Goal: Task Accomplishment & Management: Manage account settings

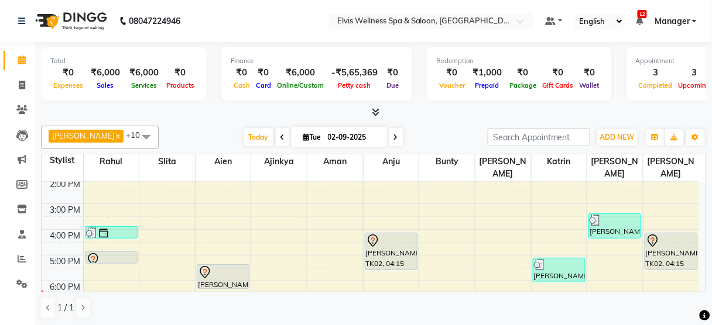
scroll to position [154, 0]
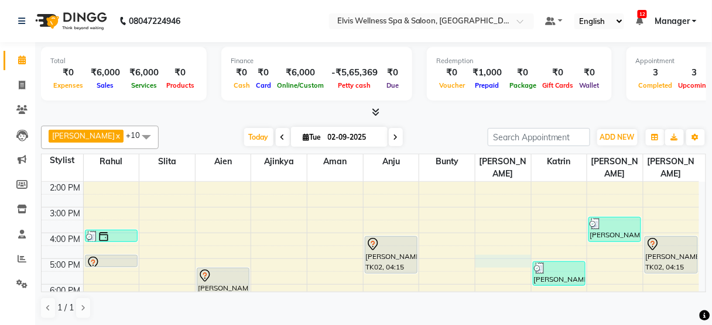
click at [494, 244] on div "8:00 AM 9:00 AM 10:00 AM 11:00 AM 12:00 PM 1:00 PM 2:00 PM 3:00 PM 4:00 PM 5:00…" at bounding box center [370, 208] width 657 height 360
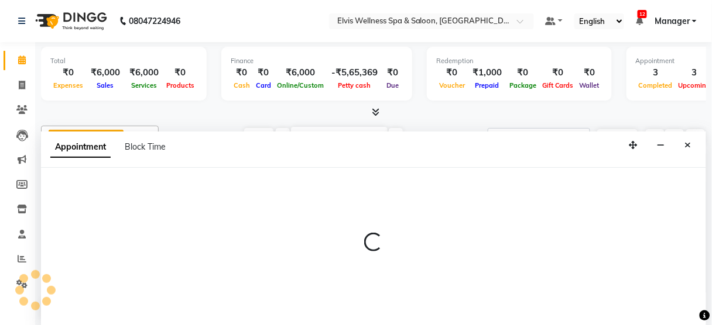
scroll to position [0, 0]
select select "58922"
select select "1020"
select select "tentative"
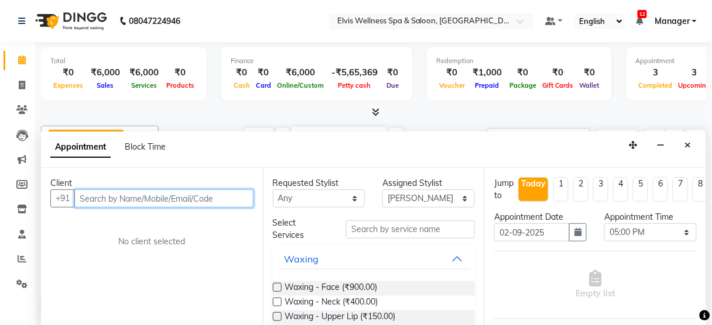
click at [83, 199] on input "text" at bounding box center [163, 199] width 179 height 18
paste input "9890202081"
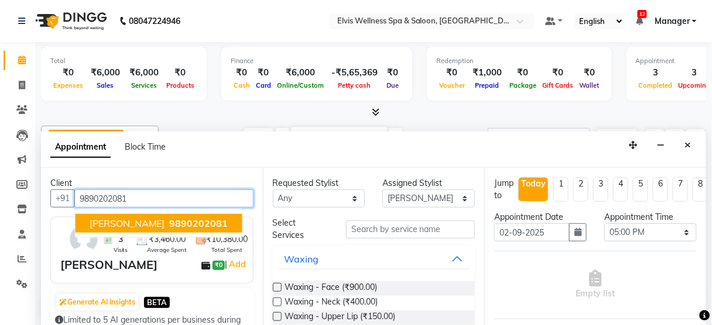
click at [90, 219] on span "[PERSON_NAME]" at bounding box center [127, 224] width 75 height 12
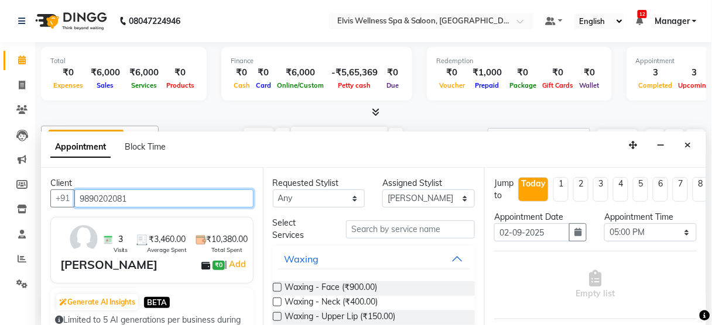
type input "9890202081"
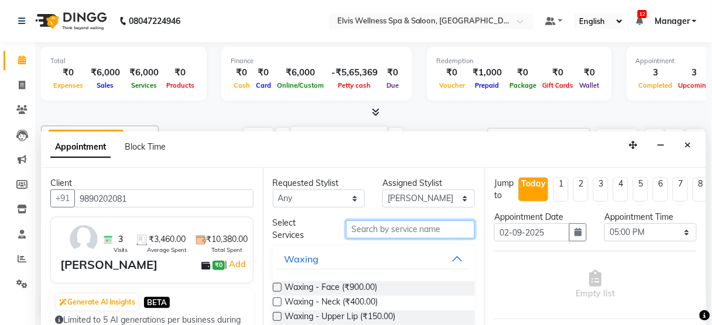
click at [400, 229] on input "text" at bounding box center [410, 230] width 129 height 18
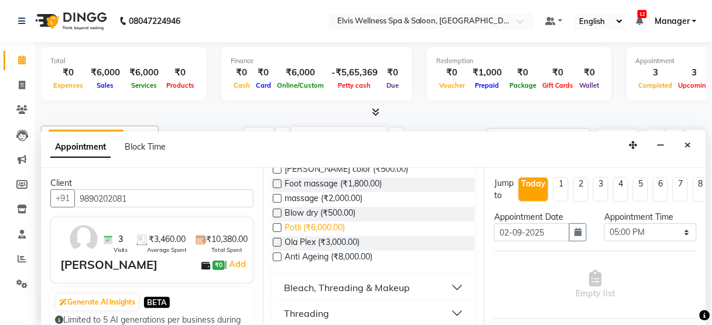
scroll to position [455, 0]
click at [356, 312] on button "Threading" at bounding box center [373, 313] width 193 height 21
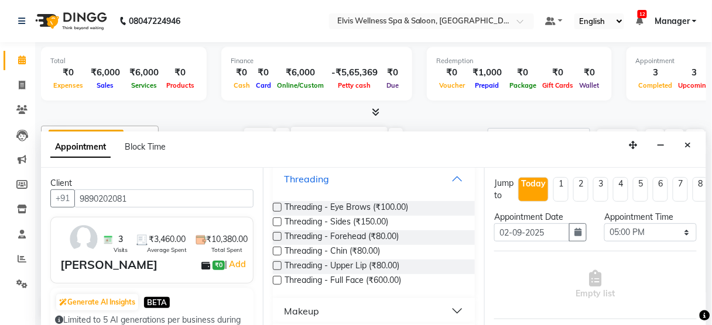
scroll to position [592, 0]
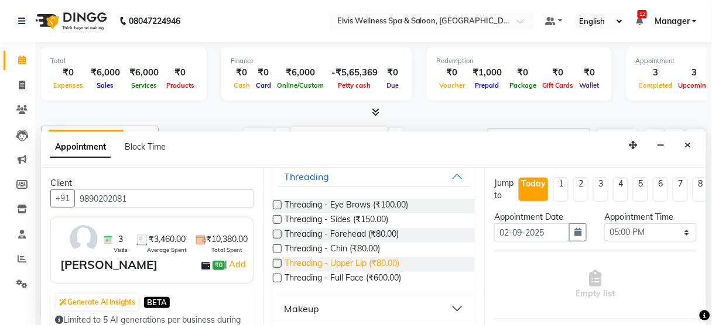
click at [351, 258] on span "Threading - Upper Lip (₹80.00)" at bounding box center [342, 264] width 115 height 15
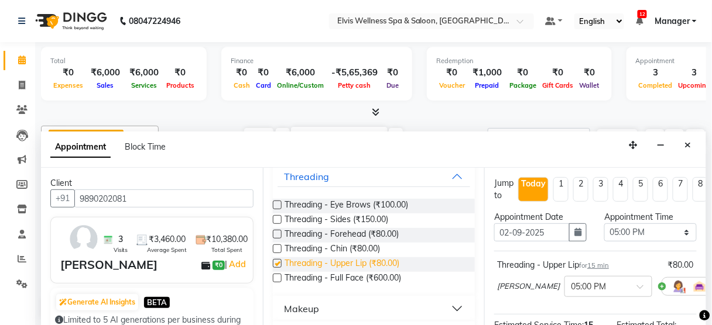
checkbox input "false"
click at [343, 202] on span "Threading - Eye Brows (₹100.00)" at bounding box center [346, 206] width 123 height 15
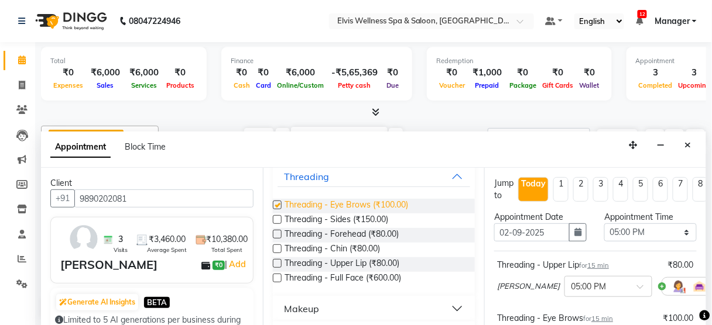
checkbox input "false"
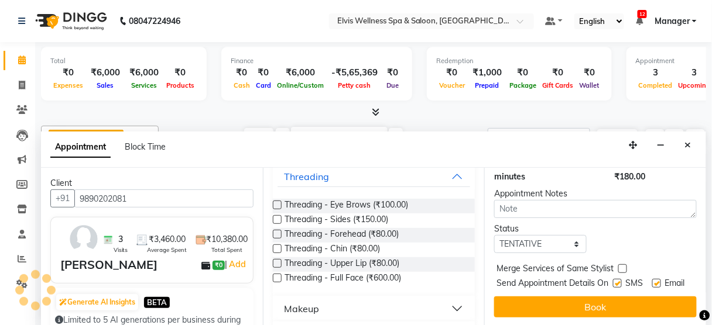
scroll to position [231, 0]
click at [613, 279] on label at bounding box center [617, 283] width 9 height 9
click at [613, 281] on input "checkbox" at bounding box center [617, 285] width 8 height 8
checkbox input "false"
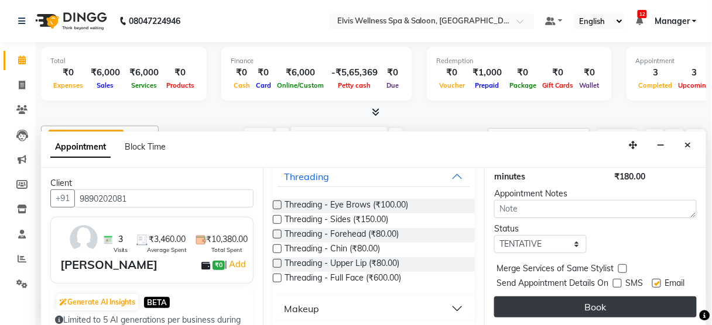
click at [610, 297] on button "Book" at bounding box center [595, 307] width 202 height 21
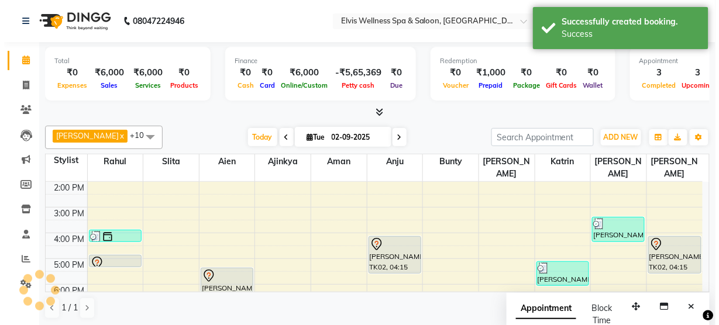
scroll to position [0, 0]
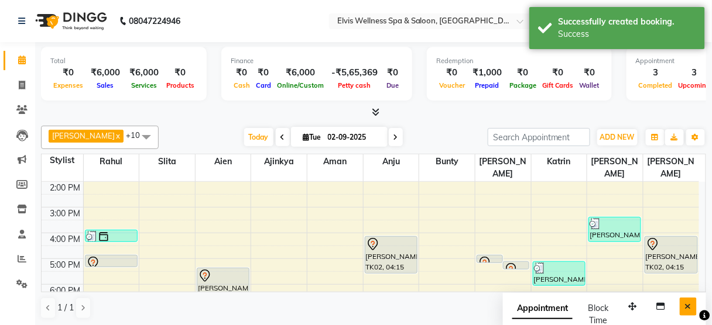
click at [695, 304] on button "Close" at bounding box center [687, 307] width 17 height 18
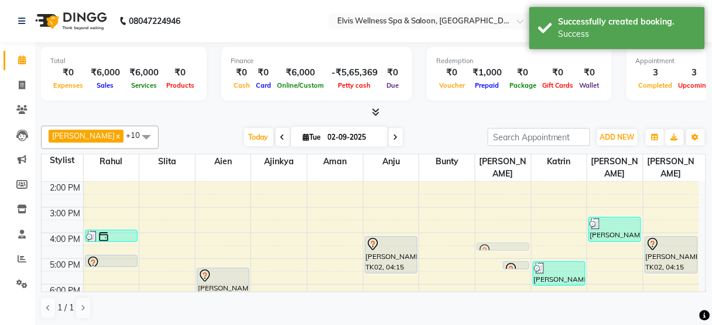
drag, startPoint x: 490, startPoint y: 244, endPoint x: 496, endPoint y: 232, distance: 13.4
click at [496, 232] on div "[PERSON_NAME], TK07, 05:00 PM-05:15 PM, Threading - Upper Lip [PERSON_NAME], TK…" at bounding box center [503, 208] width 56 height 360
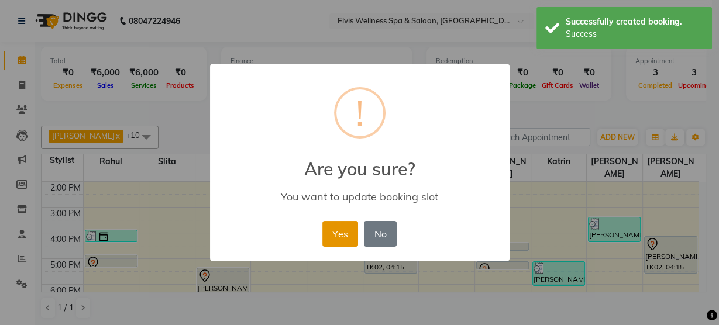
click at [342, 235] on button "Yes" at bounding box center [340, 234] width 36 height 26
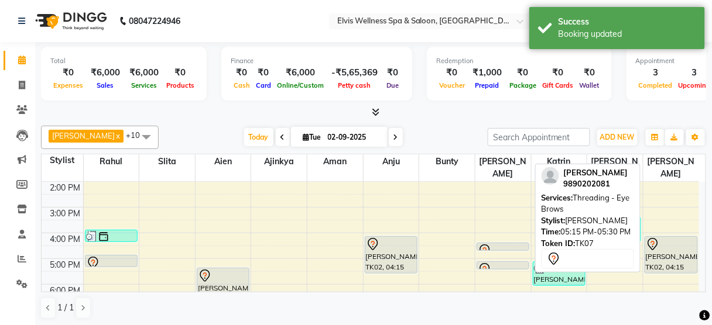
click at [500, 252] on div "[PERSON_NAME], TK07, 04:30 PM-04:45 PM, Threading - Upper Lip [PERSON_NAME], TK…" at bounding box center [503, 208] width 56 height 360
click at [499, 263] on div at bounding box center [502, 270] width 50 height 14
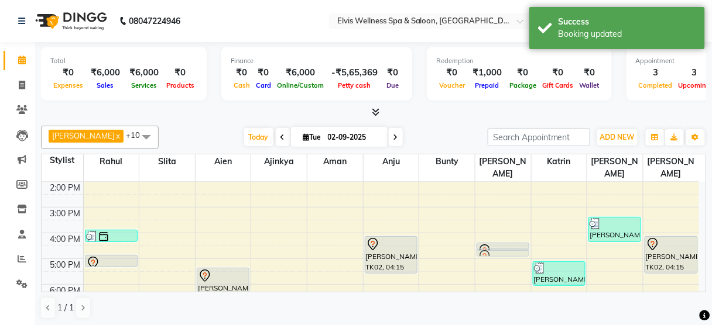
drag, startPoint x: 499, startPoint y: 249, endPoint x: 497, endPoint y: 238, distance: 11.4
click at [497, 238] on div "[PERSON_NAME], TK07, 04:30 PM-04:45 PM, Threading - Upper Lip [PERSON_NAME], TK…" at bounding box center [503, 208] width 56 height 360
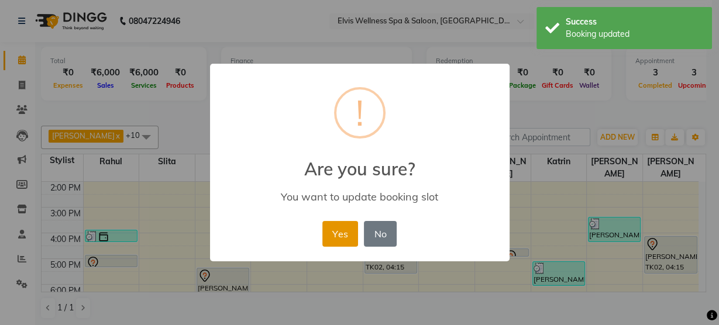
click at [334, 223] on button "Yes" at bounding box center [340, 234] width 36 height 26
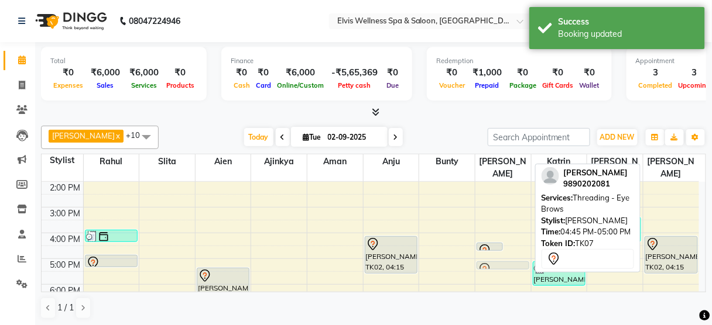
drag, startPoint x: 516, startPoint y: 239, endPoint x: 478, endPoint y: 244, distance: 37.8
click at [478, 244] on div "8:00 AM 9:00 AM 10:00 AM 11:00 AM 12:00 PM 1:00 PM 2:00 PM 3:00 PM 4:00 PM 5:00…" at bounding box center [370, 208] width 657 height 360
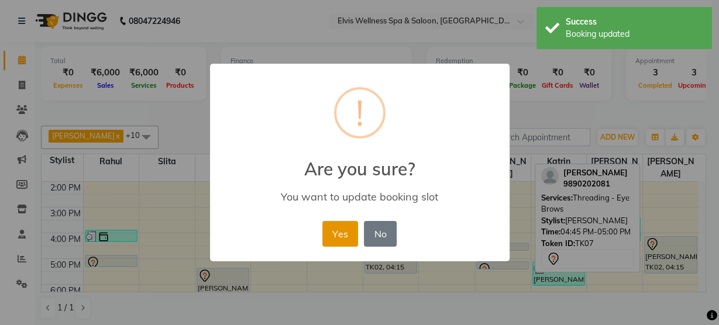
click at [343, 235] on button "Yes" at bounding box center [340, 234] width 36 height 26
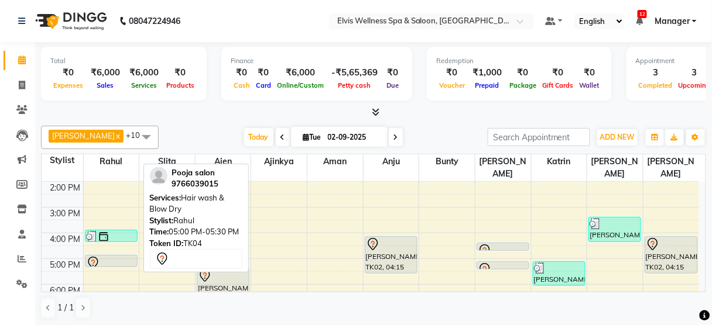
click at [109, 256] on div at bounding box center [111, 263] width 50 height 14
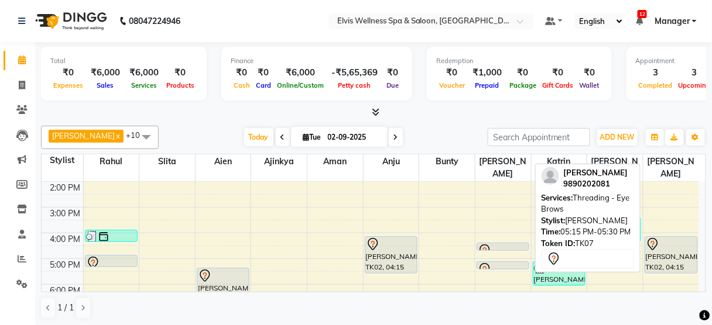
click at [496, 263] on div at bounding box center [502, 270] width 50 height 14
select select "7"
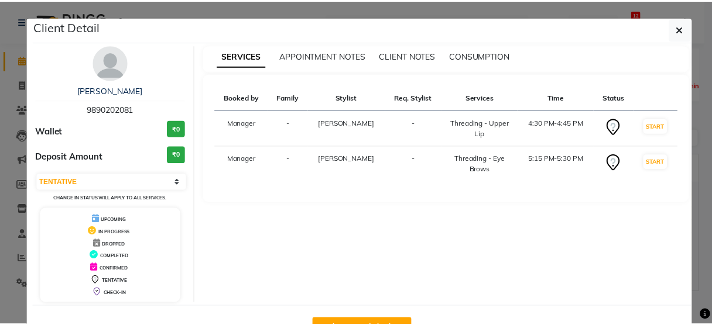
scroll to position [38, 0]
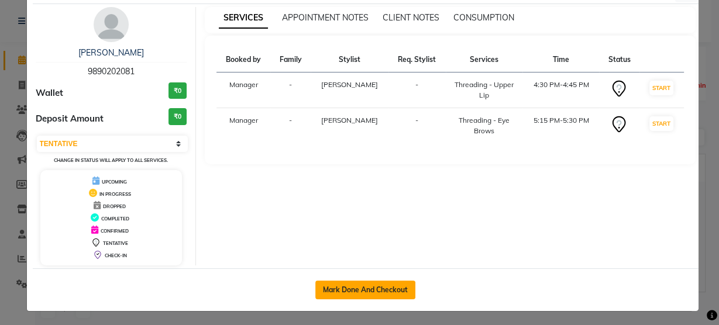
click at [396, 287] on button "Mark Done And Checkout" at bounding box center [365, 290] width 100 height 19
select select "service"
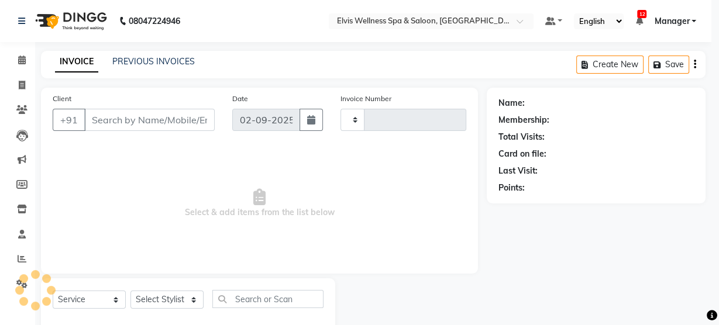
type input "2974"
select select "5733"
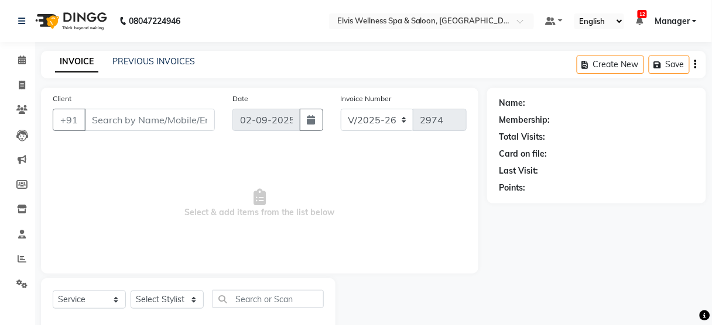
type input "9890202081"
select select "58922"
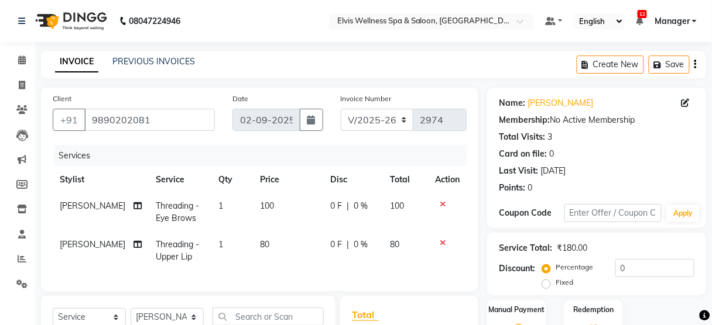
scroll to position [167, 0]
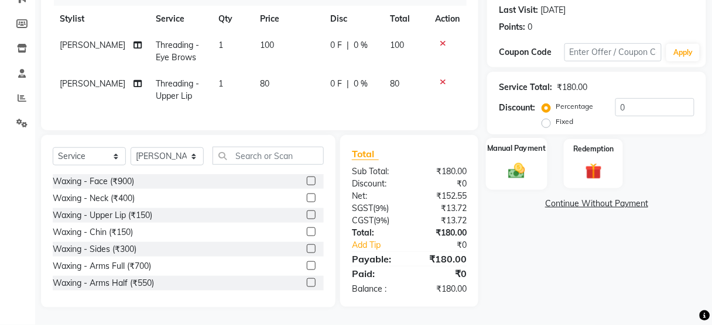
click at [506, 149] on div "Manual Payment" at bounding box center [516, 163] width 61 height 51
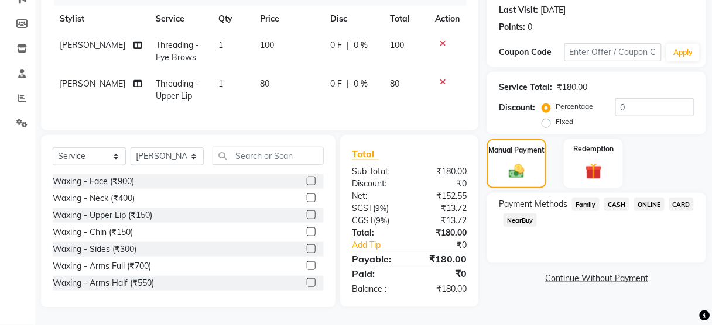
click at [641, 198] on span "ONLINE" at bounding box center [649, 204] width 30 height 13
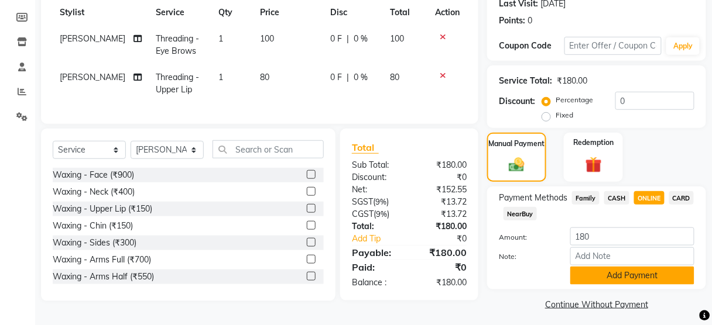
click at [599, 283] on button "Add Payment" at bounding box center [632, 276] width 124 height 18
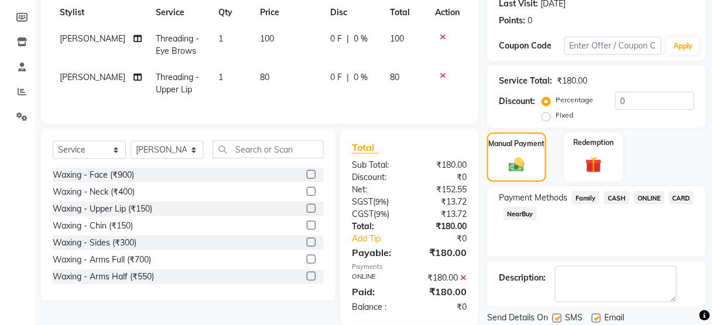
click at [558, 314] on label at bounding box center [556, 318] width 9 height 9
click at [558, 315] on input "checkbox" at bounding box center [556, 319] width 8 height 8
checkbox input "false"
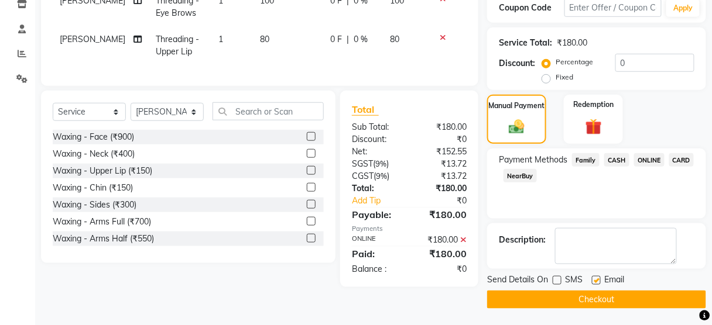
click at [560, 293] on button "Checkout" at bounding box center [596, 300] width 219 height 18
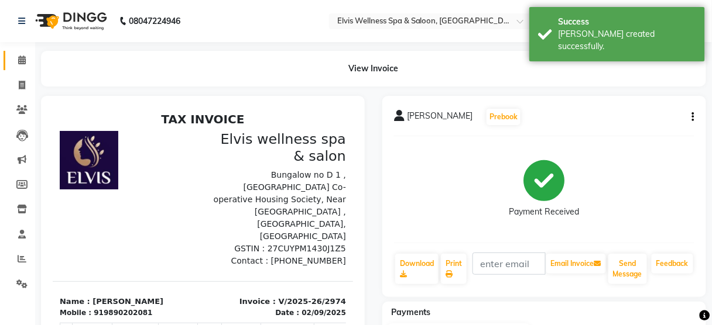
click at [7, 67] on link "Calendar" at bounding box center [18, 60] width 28 height 19
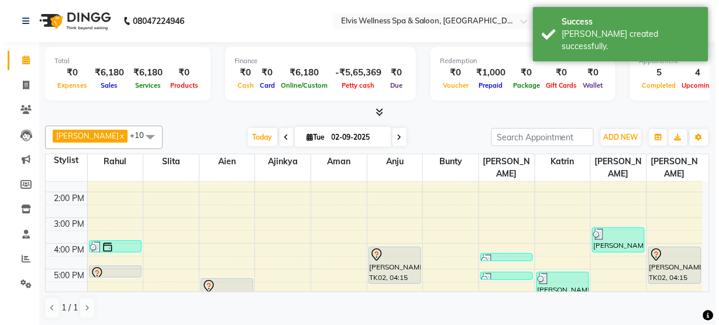
scroll to position [166, 0]
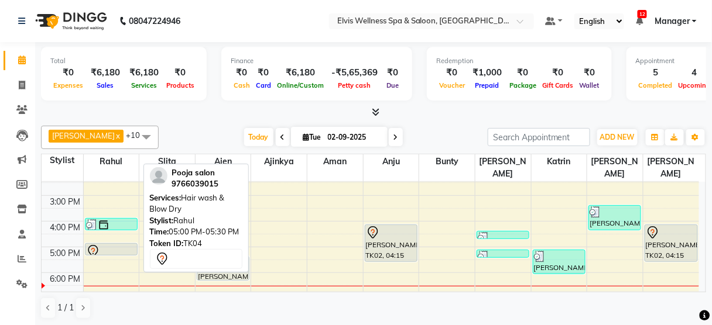
click at [105, 245] on div at bounding box center [111, 252] width 50 height 14
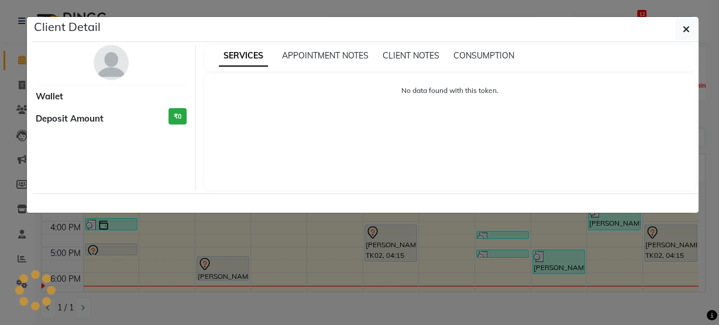
select select "7"
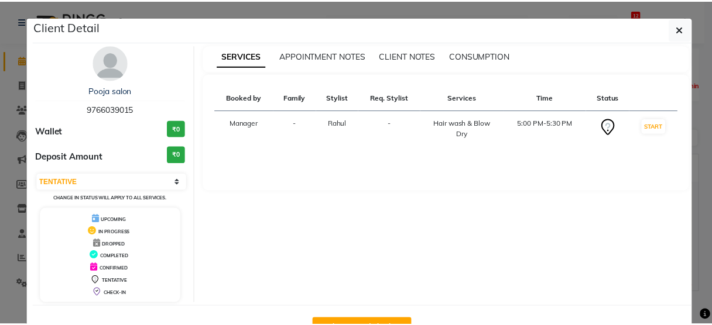
scroll to position [38, 0]
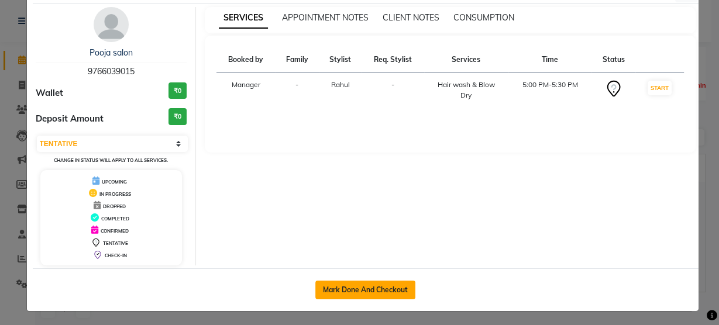
click at [347, 288] on button "Mark Done And Checkout" at bounding box center [365, 290] width 100 height 19
select select "5733"
select select "service"
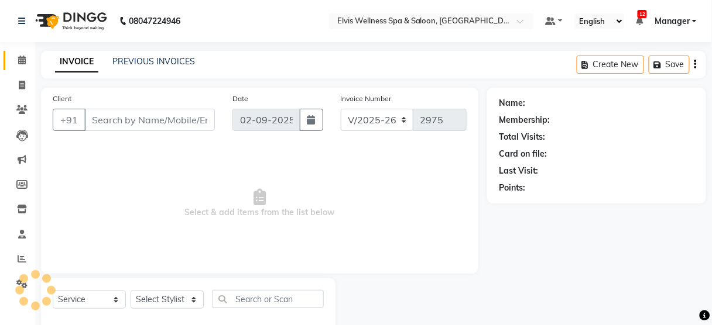
type input "9766039015"
select select "40552"
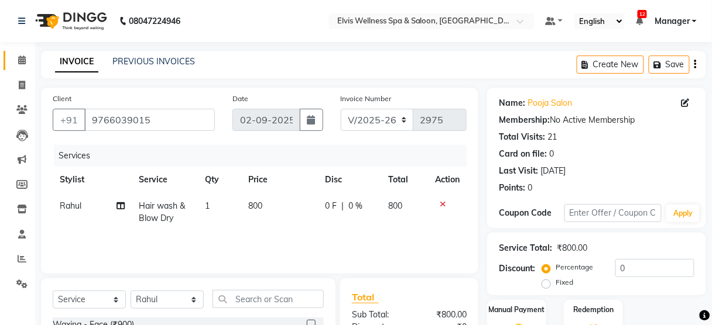
scroll to position [142, 0]
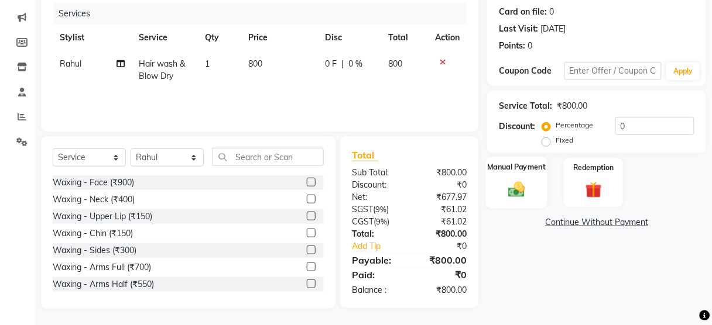
click at [521, 169] on label "Manual Payment" at bounding box center [516, 166] width 59 height 11
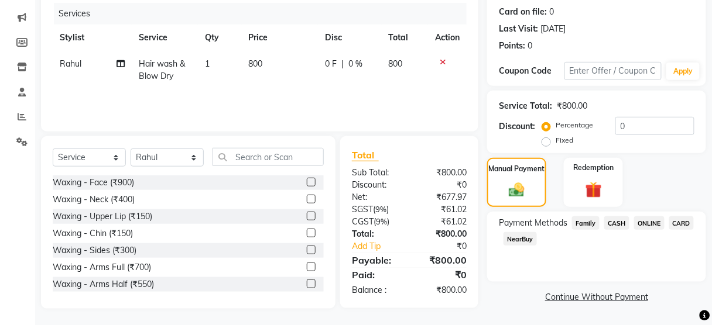
click at [641, 224] on span "ONLINE" at bounding box center [649, 222] width 30 height 13
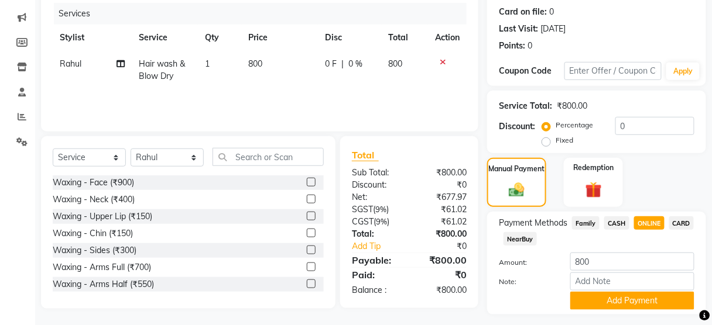
scroll to position [173, 0]
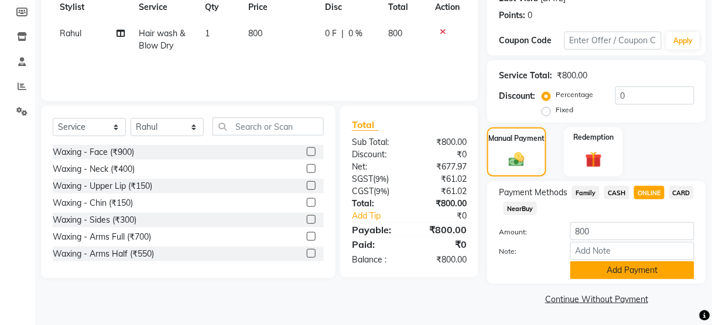
click at [601, 276] on button "Add Payment" at bounding box center [632, 271] width 124 height 18
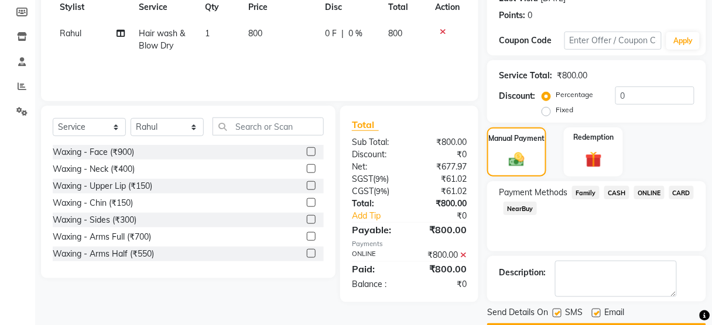
scroll to position [205, 0]
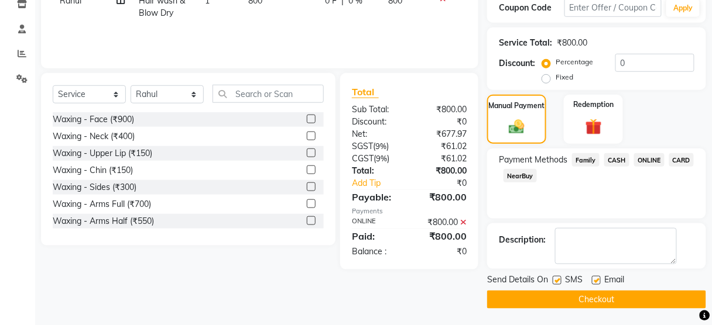
click at [556, 281] on label at bounding box center [556, 280] width 9 height 9
click at [556, 281] on input "checkbox" at bounding box center [556, 281] width 8 height 8
checkbox input "false"
click at [549, 301] on button "Checkout" at bounding box center [596, 300] width 219 height 18
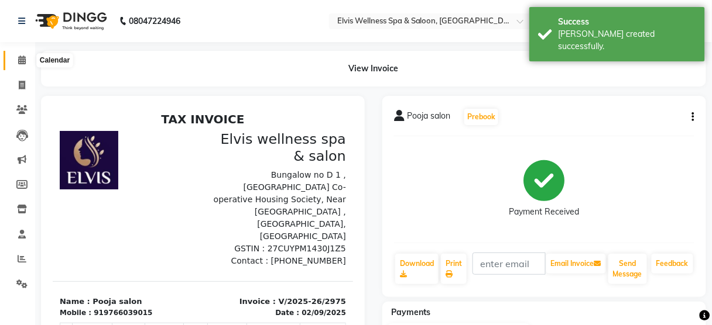
click at [19, 61] on icon at bounding box center [22, 60] width 8 height 9
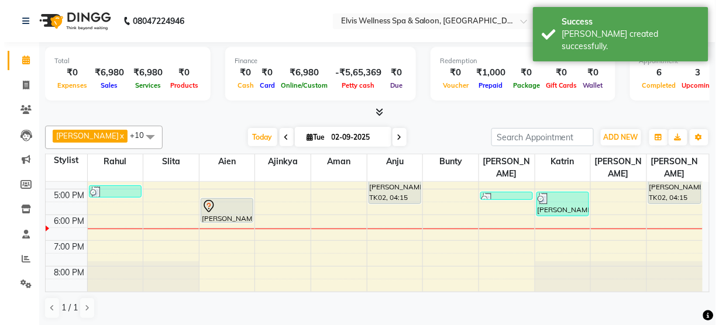
scroll to position [231, 0]
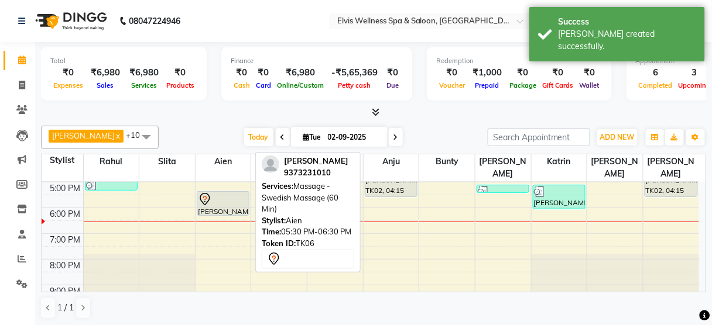
click at [237, 193] on div at bounding box center [223, 200] width 50 height 14
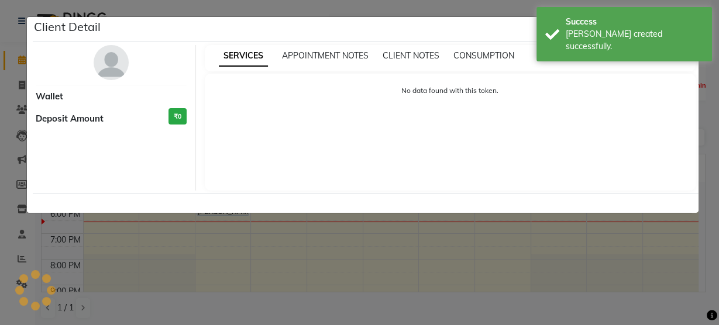
select select "7"
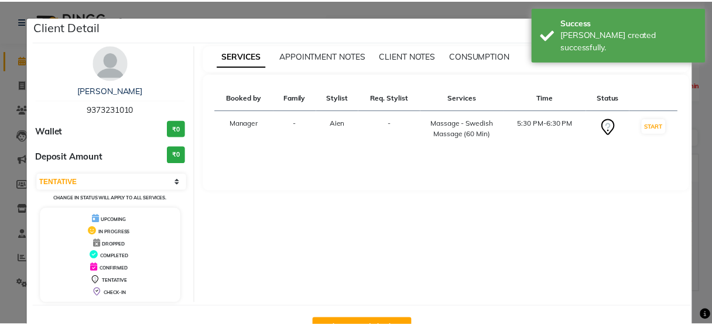
scroll to position [38, 0]
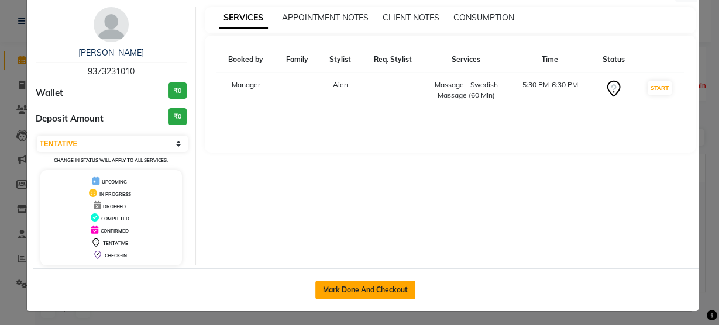
click at [345, 283] on button "Mark Done And Checkout" at bounding box center [365, 290] width 100 height 19
select select "service"
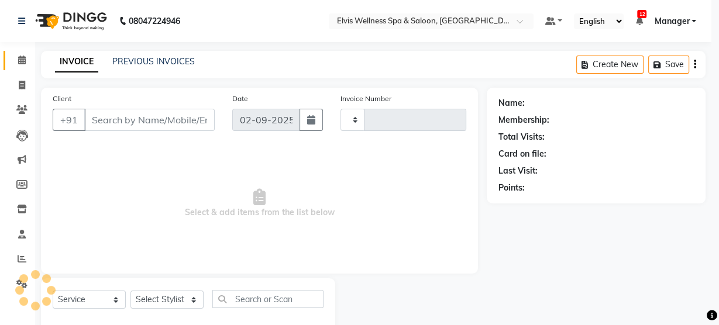
type input "2976"
select select "5733"
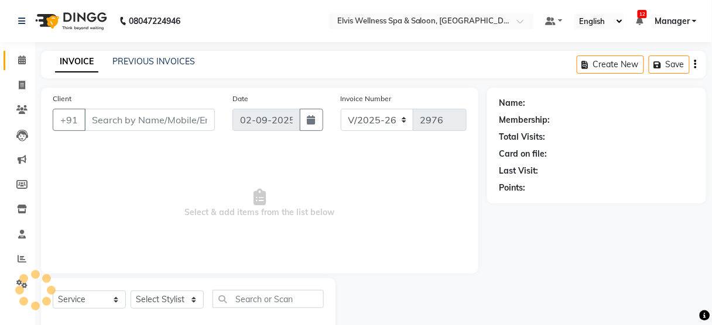
type input "9373231010"
select select "45634"
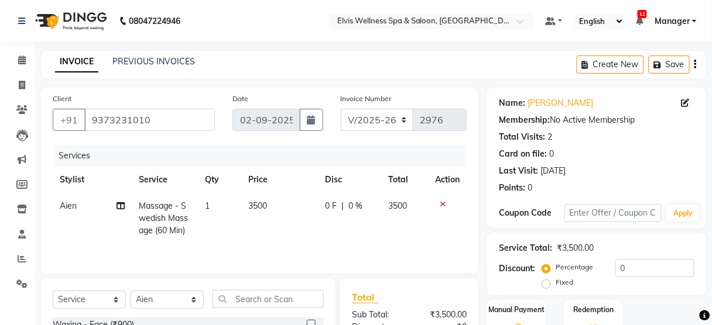
click at [555, 285] on label "Fixed" at bounding box center [564, 282] width 18 height 11
click at [548, 285] on input "Fixed" at bounding box center [548, 283] width 8 height 8
radio input "true"
click at [615, 270] on input "0" at bounding box center [654, 268] width 79 height 18
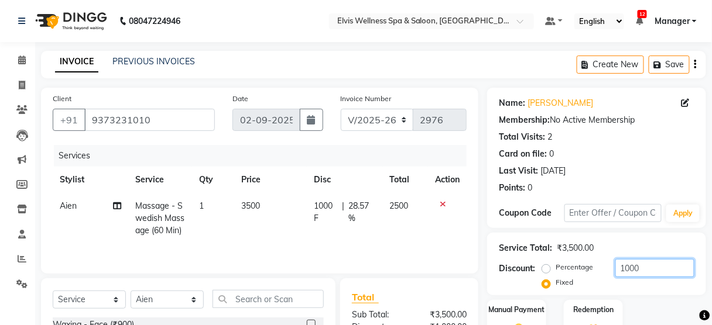
type input "1000"
click at [616, 282] on div "Percentage Fixed 1000" at bounding box center [619, 275] width 150 height 32
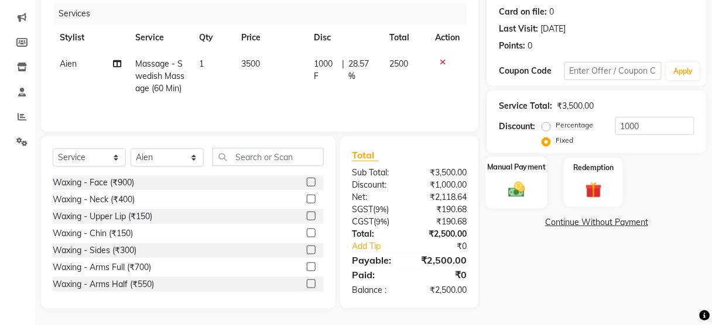
click at [534, 185] on div "Manual Payment" at bounding box center [516, 182] width 61 height 51
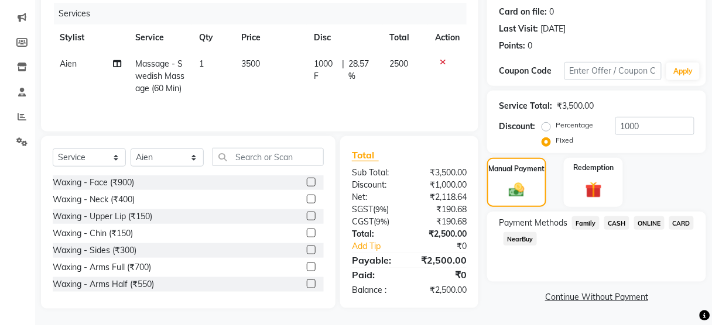
click at [618, 220] on span "CASH" at bounding box center [616, 222] width 25 height 13
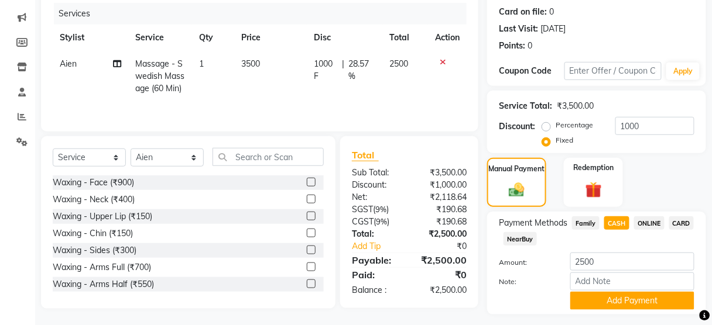
scroll to position [173, 0]
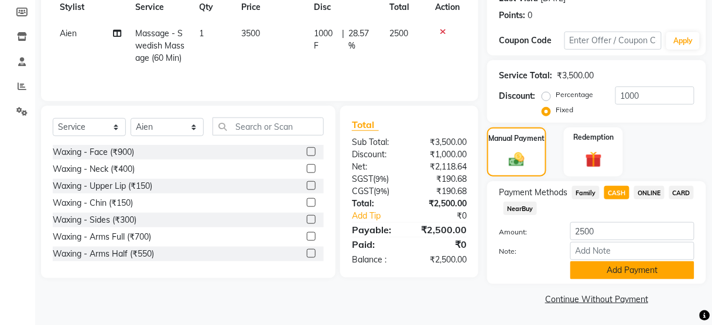
click at [611, 269] on button "Add Payment" at bounding box center [632, 271] width 124 height 18
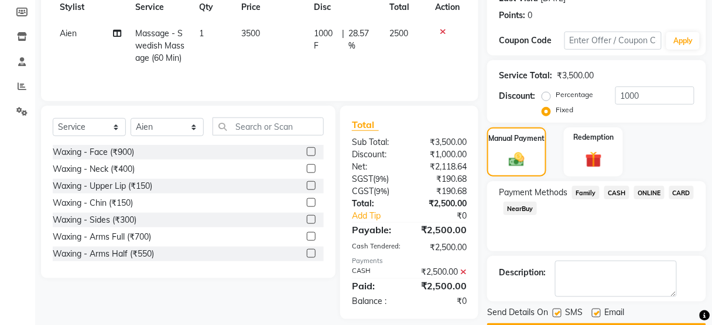
scroll to position [205, 0]
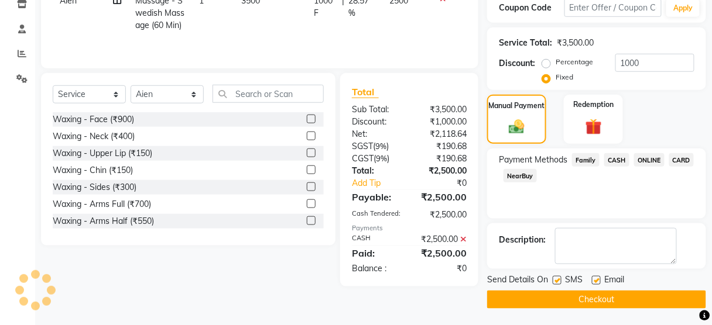
click at [556, 279] on label at bounding box center [556, 280] width 9 height 9
click at [556, 279] on input "checkbox" at bounding box center [556, 281] width 8 height 8
checkbox input "false"
click at [559, 294] on button "Checkout" at bounding box center [596, 300] width 219 height 18
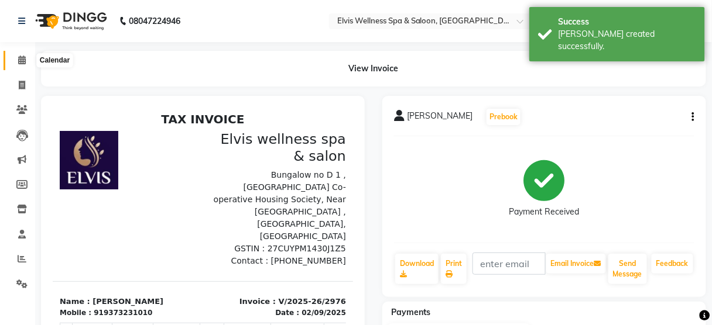
click at [22, 60] on icon at bounding box center [22, 60] width 8 height 9
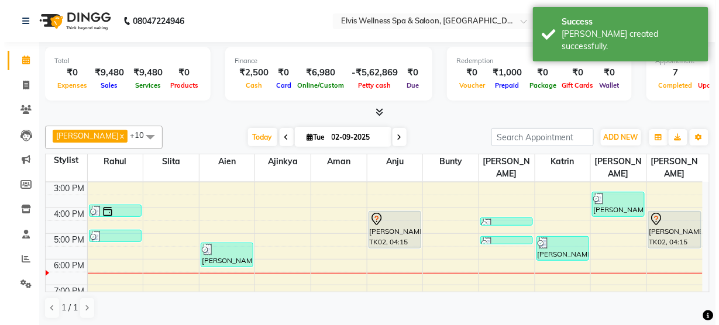
scroll to position [181, 0]
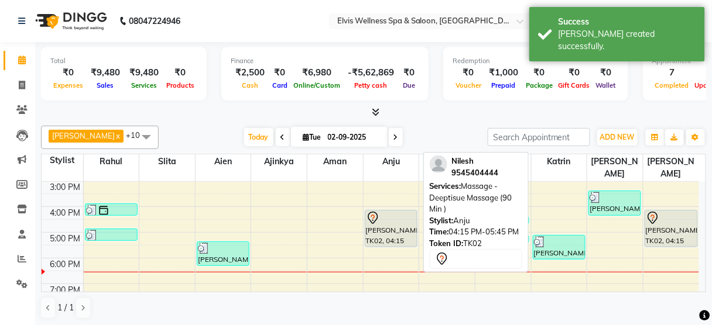
click at [387, 219] on div "[PERSON_NAME], TK02, 04:15 PM-05:45 PM, Massage - Deeptisue Massage (90 Min )" at bounding box center [390, 229] width 51 height 36
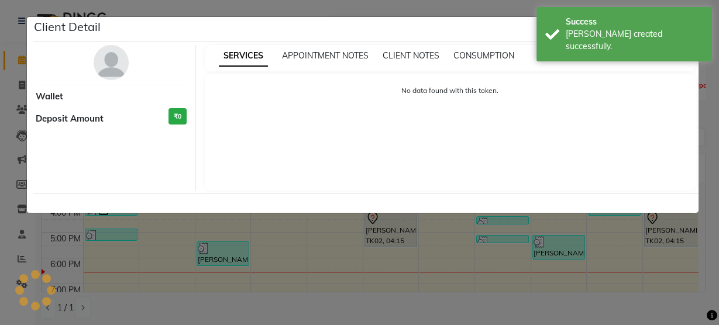
select select "7"
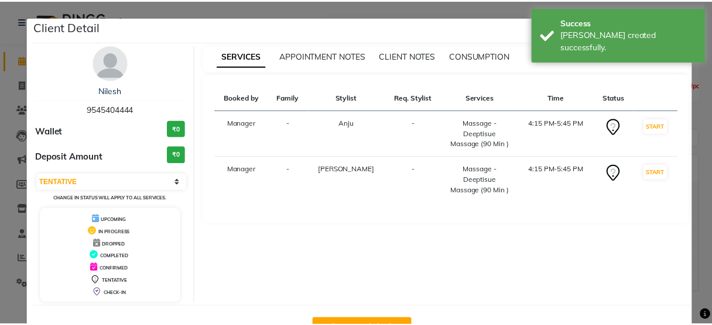
scroll to position [38, 0]
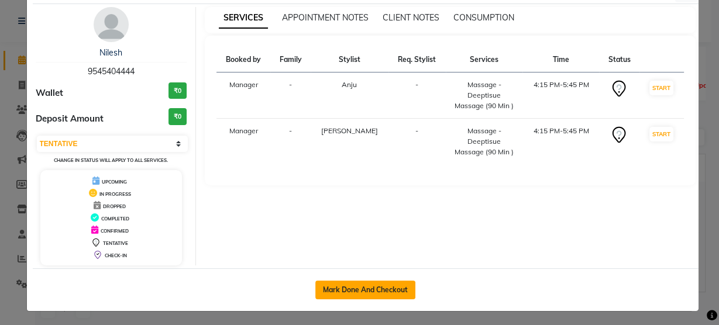
click at [395, 283] on button "Mark Done And Checkout" at bounding box center [365, 290] width 100 height 19
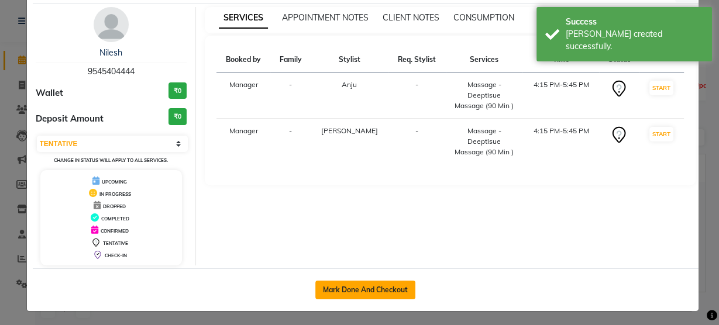
select select "service"
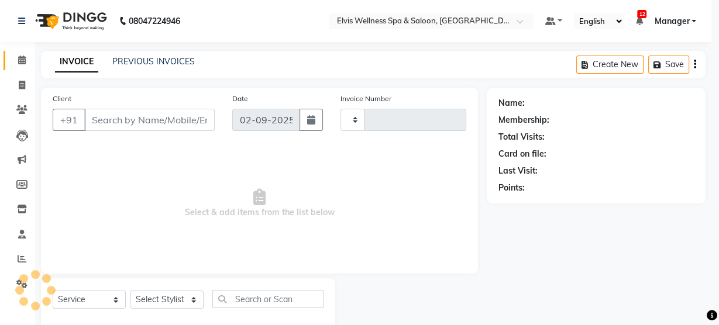
type input "2977"
select select "5733"
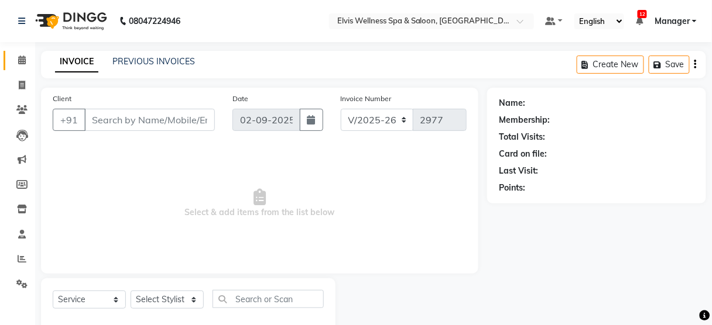
type input "9545404444"
select select "52998"
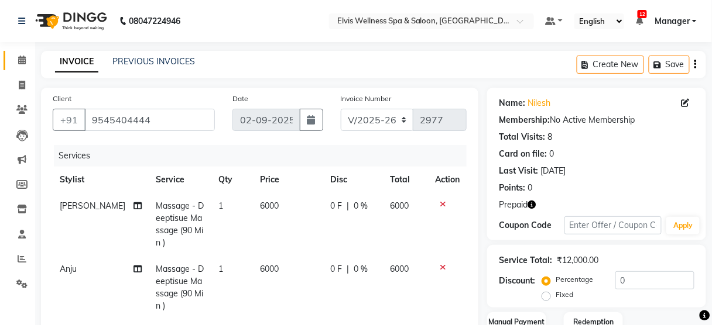
scroll to position [216, 0]
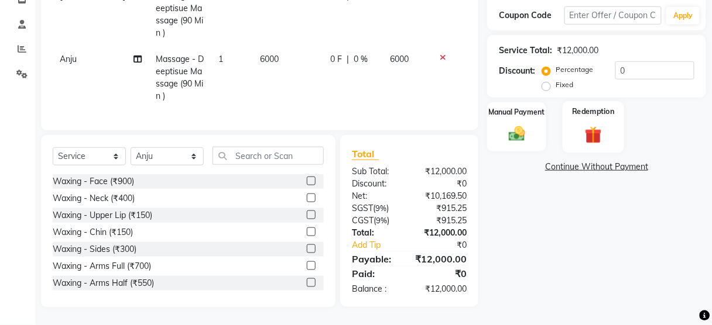
click at [589, 110] on label "Redemption" at bounding box center [593, 111] width 42 height 11
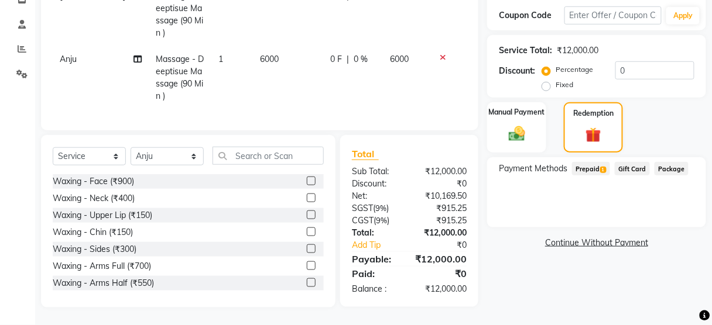
click at [587, 167] on span "Prepaid 1" at bounding box center [591, 168] width 38 height 13
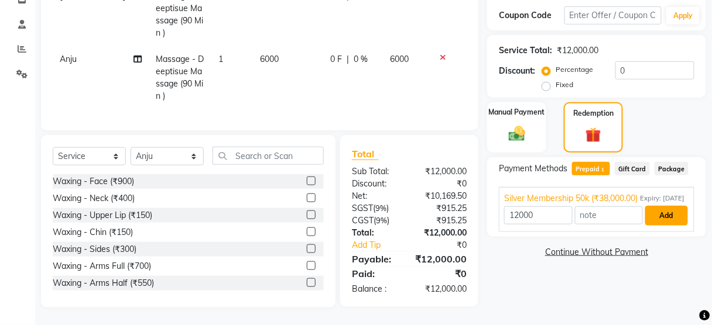
click at [665, 215] on button "Add" at bounding box center [666, 216] width 43 height 20
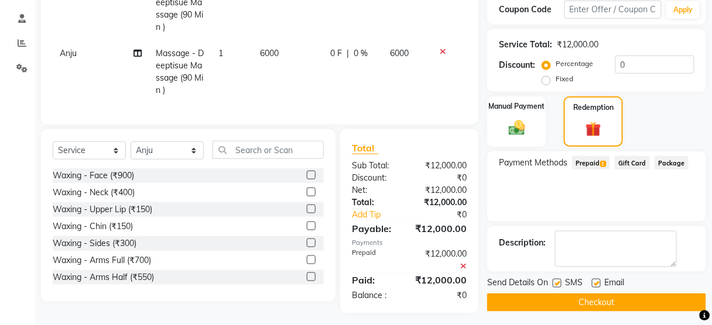
click at [555, 280] on label at bounding box center [556, 283] width 9 height 9
click at [555, 280] on input "checkbox" at bounding box center [556, 284] width 8 height 8
checkbox input "false"
click at [556, 303] on button "Checkout" at bounding box center [596, 303] width 219 height 18
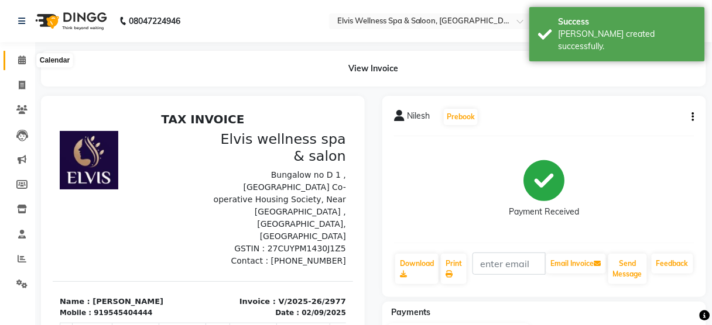
click at [19, 60] on icon at bounding box center [22, 60] width 8 height 9
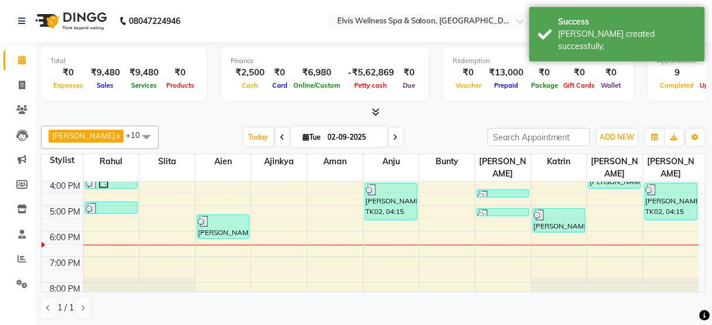
scroll to position [231, 0]
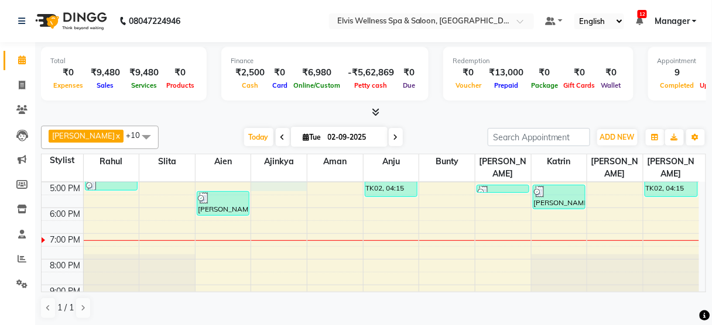
click at [263, 171] on div "8:00 AM 9:00 AM 10:00 AM 11:00 AM 12:00 PM 1:00 PM 2:00 PM 3:00 PM 4:00 PM 5:00…" at bounding box center [370, 131] width 657 height 360
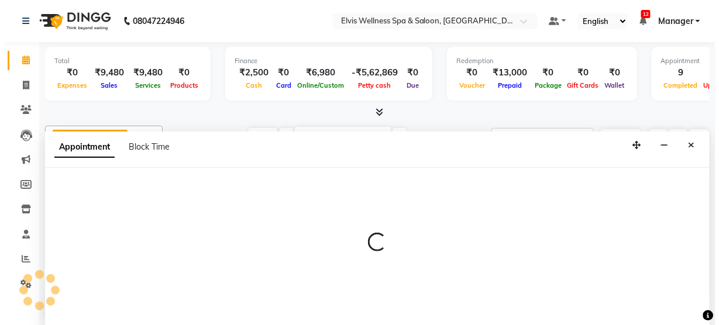
scroll to position [0, 0]
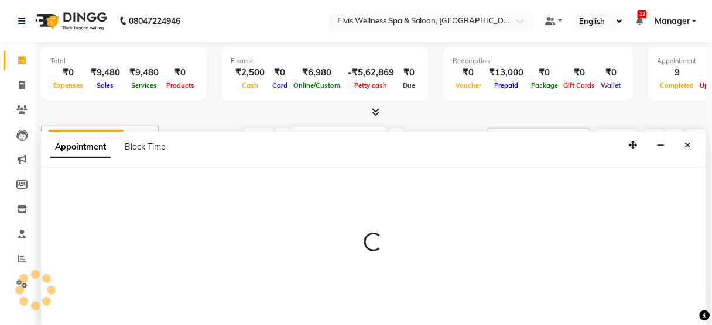
select select "89115"
select select "1020"
select select "tentative"
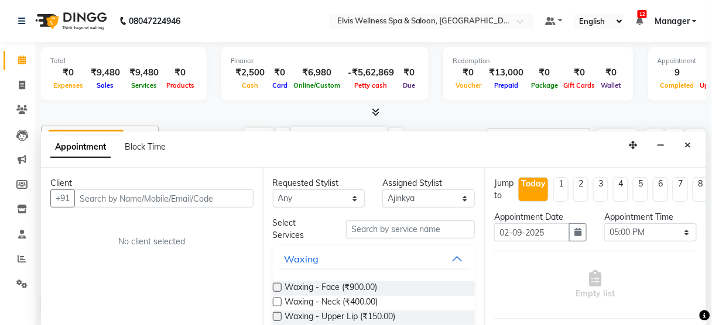
click at [185, 196] on input "text" at bounding box center [163, 199] width 179 height 18
type input "8585858572"
click at [237, 193] on span "Add Client" at bounding box center [228, 198] width 39 height 11
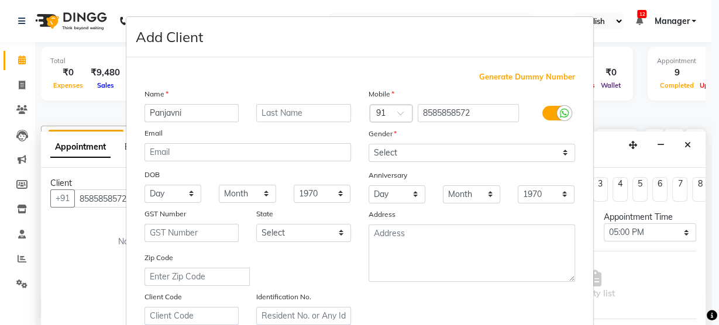
type input "Panjavni"
click at [266, 109] on input "text" at bounding box center [303, 113] width 95 height 18
click at [281, 112] on input "Husenbhai" at bounding box center [303, 113] width 95 height 18
type input "[PERSON_NAME] bhai"
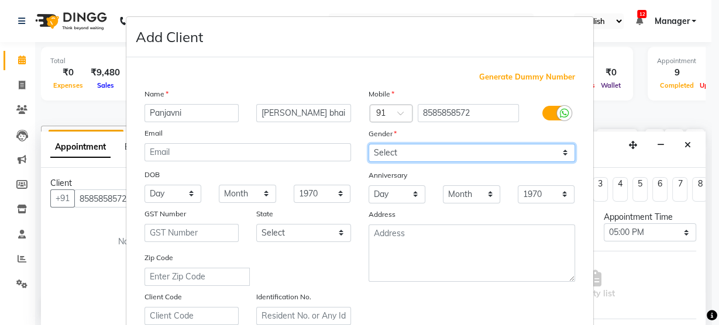
click at [505, 152] on select "Select [DEMOGRAPHIC_DATA] [DEMOGRAPHIC_DATA] Other Prefer Not To Say" at bounding box center [472, 153] width 207 height 18
select select "[DEMOGRAPHIC_DATA]"
click at [369, 144] on select "Select [DEMOGRAPHIC_DATA] [DEMOGRAPHIC_DATA] Other Prefer Not To Say" at bounding box center [472, 153] width 207 height 18
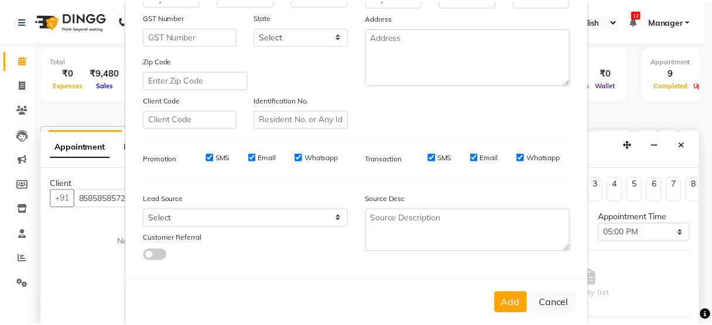
scroll to position [212, 0]
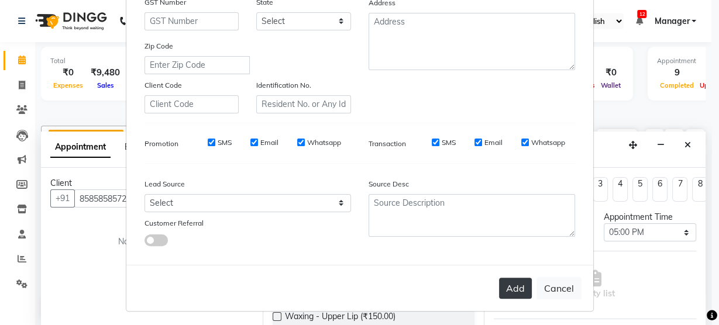
click at [501, 282] on button "Add" at bounding box center [515, 288] width 33 height 21
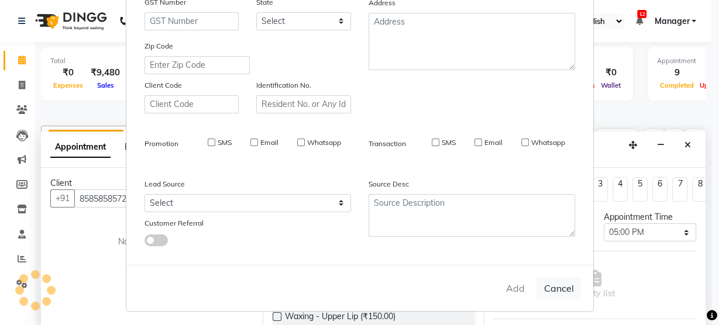
select select
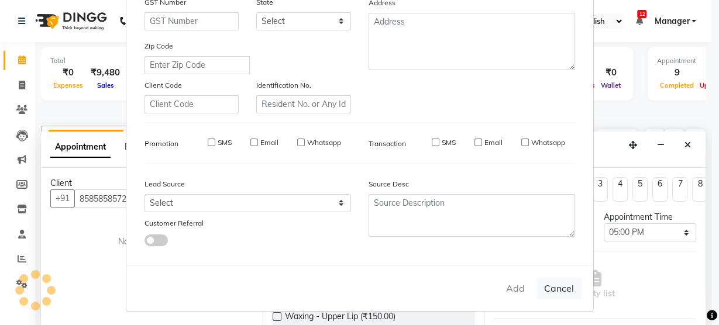
select select
checkbox input "false"
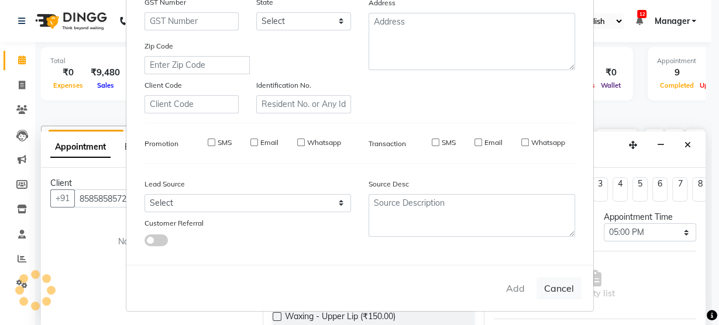
checkbox input "false"
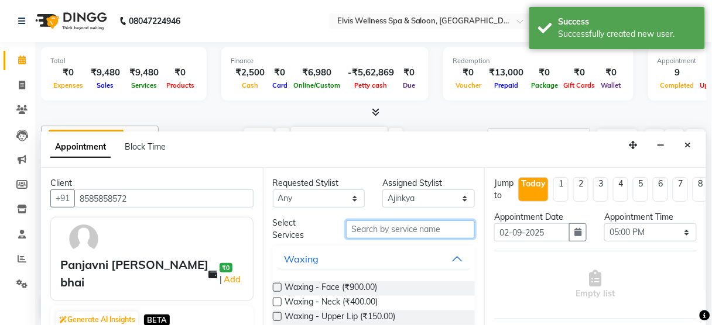
click at [403, 234] on input "text" at bounding box center [410, 230] width 129 height 18
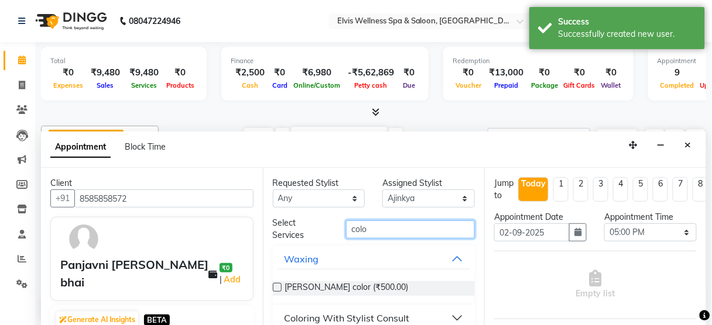
scroll to position [13, 0]
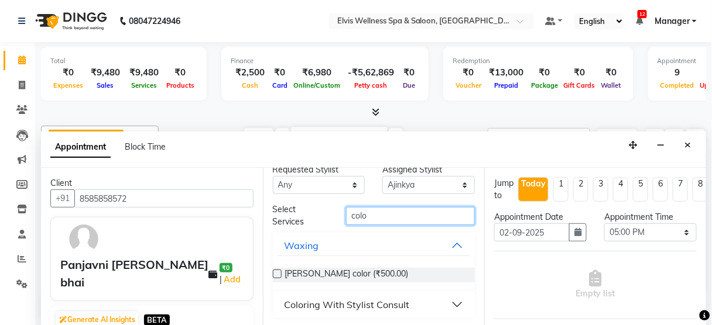
type input "colo"
click at [379, 300] on div "Coloring With Stylist Consult" at bounding box center [346, 305] width 125 height 14
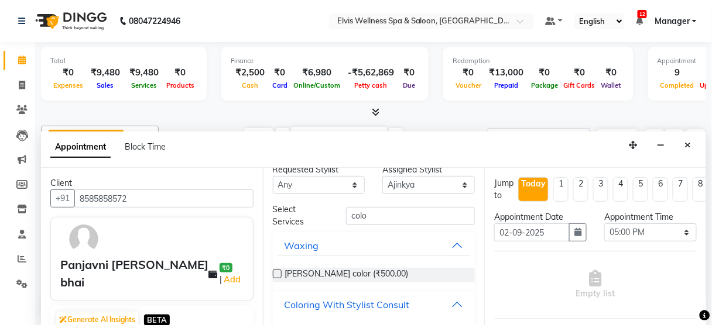
scroll to position [106, 0]
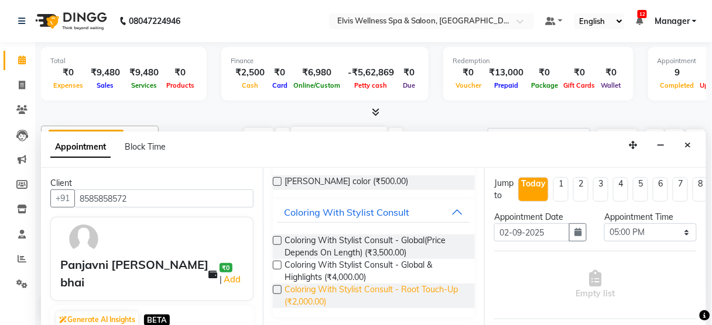
click at [294, 298] on span "Coloring With Stylist Consult - Root Touch-Up (₹2,000.00)" at bounding box center [375, 296] width 181 height 25
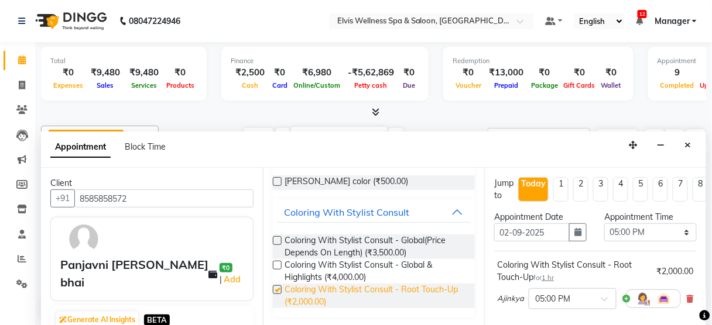
checkbox input "false"
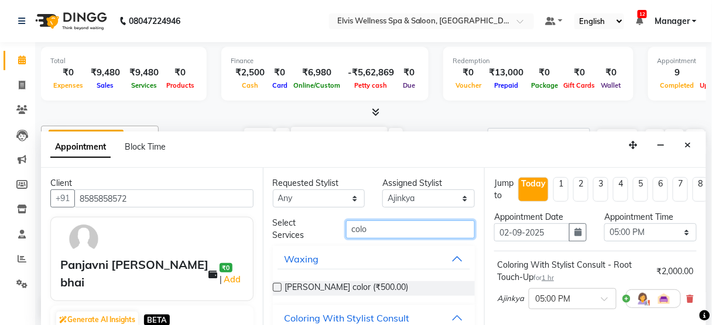
click at [384, 228] on input "colo" at bounding box center [410, 230] width 129 height 18
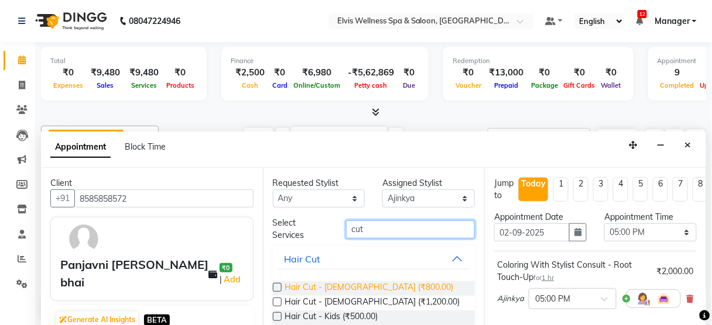
type input "cut"
click at [346, 288] on span "Hair Cut - [DEMOGRAPHIC_DATA] (₹800.00)" at bounding box center [369, 288] width 169 height 15
checkbox input "false"
click at [379, 230] on input "cut" at bounding box center [410, 230] width 129 height 18
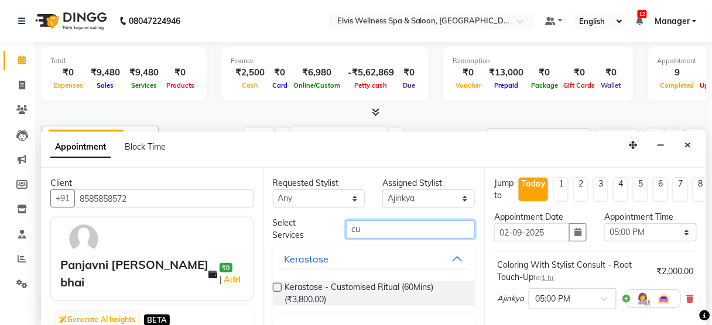
type input "c"
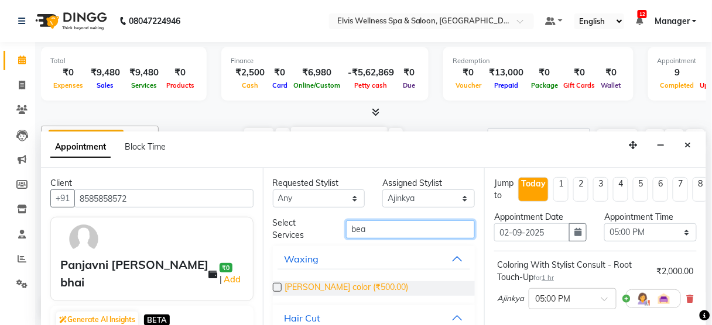
scroll to position [47, 0]
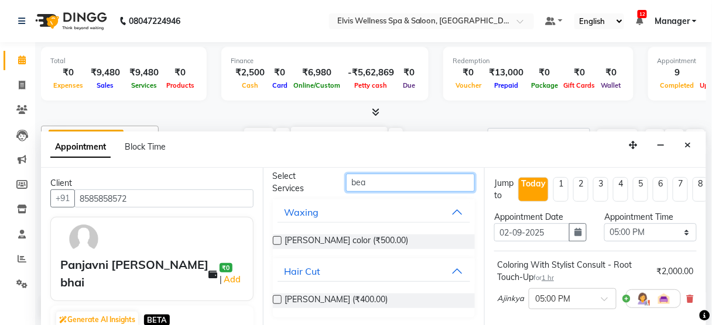
type input "bea"
click at [277, 299] on label at bounding box center [277, 299] width 9 height 9
click at [277, 299] on input "checkbox" at bounding box center [277, 301] width 8 height 8
checkbox input "false"
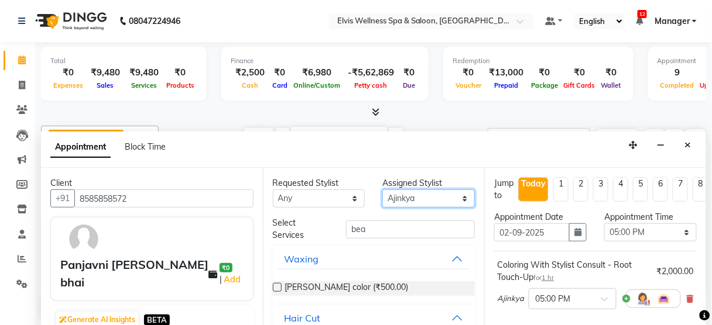
click at [408, 198] on select "Select [PERSON_NAME] [PERSON_NAME] among [PERSON_NAME] staff Bepeto [PERSON_NAM…" at bounding box center [428, 199] width 92 height 18
select select "59835"
click at [382, 190] on select "Select [PERSON_NAME] [PERSON_NAME] among [PERSON_NAME] staff Bepeto [PERSON_NAM…" at bounding box center [428, 199] width 92 height 18
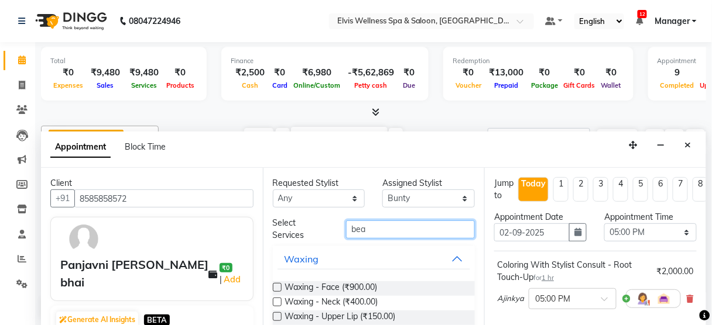
click at [375, 231] on input "bea" at bounding box center [410, 230] width 129 height 18
type input "b"
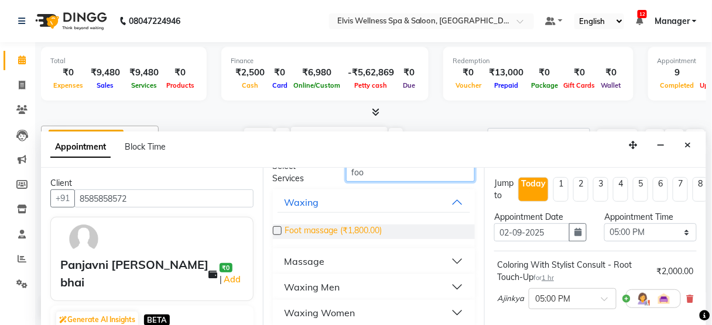
scroll to position [58, 0]
type input "foo"
click at [314, 264] on div "Massage" at bounding box center [304, 260] width 40 height 14
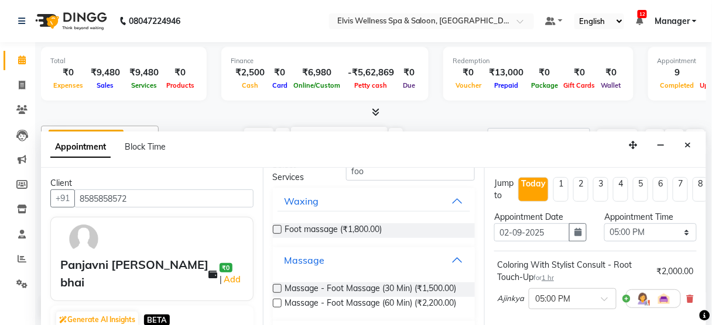
scroll to position [113, 0]
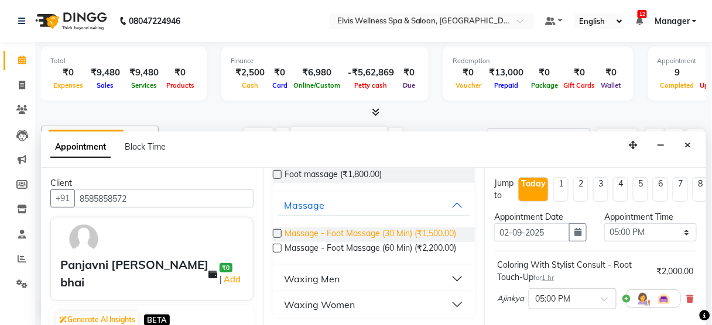
click at [324, 234] on span "Massage - Foot Massage (30 Min) (₹1,500.00)" at bounding box center [370, 235] width 171 height 15
checkbox input "false"
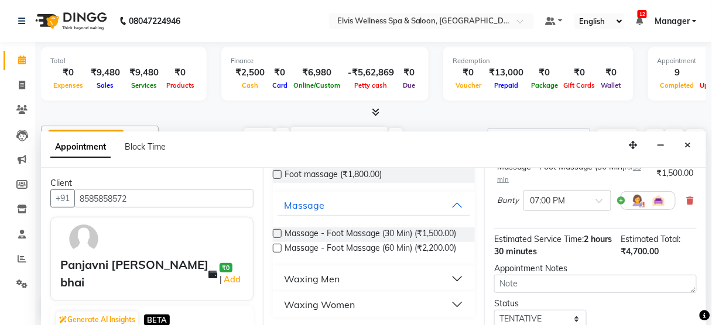
scroll to position [362, 0]
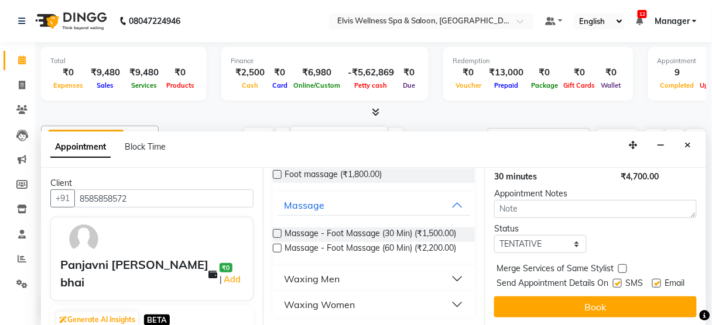
click at [613, 279] on label at bounding box center [617, 283] width 9 height 9
click at [613, 281] on input "checkbox" at bounding box center [617, 285] width 8 height 8
checkbox input "false"
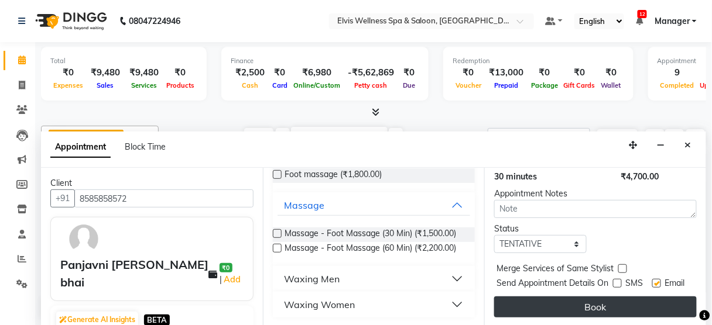
click at [578, 297] on button "Book" at bounding box center [595, 307] width 202 height 21
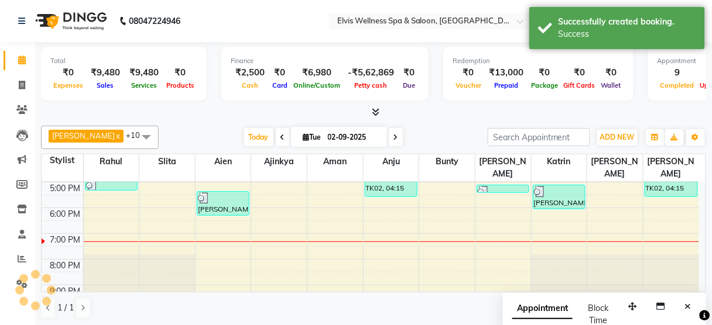
scroll to position [0, 0]
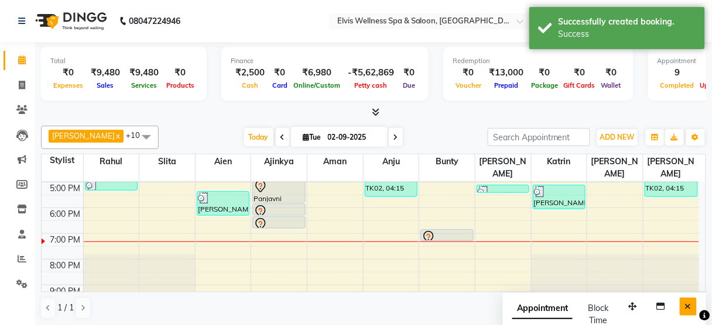
click at [692, 305] on button "Close" at bounding box center [687, 307] width 17 height 18
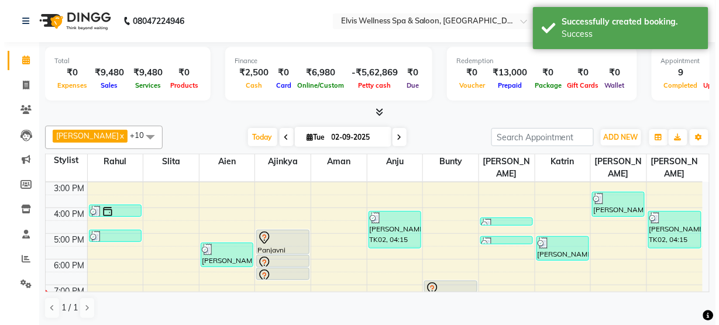
scroll to position [178, 0]
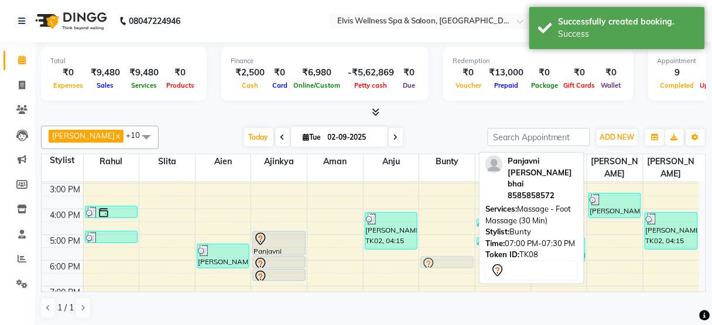
drag, startPoint x: 443, startPoint y: 275, endPoint x: 435, endPoint y: 249, distance: 26.8
click at [435, 249] on div "Panjavni [PERSON_NAME] bhai, TK08, 07:00 PM-07:30 PM, Massage - Foot Massage (3…" at bounding box center [447, 184] width 56 height 360
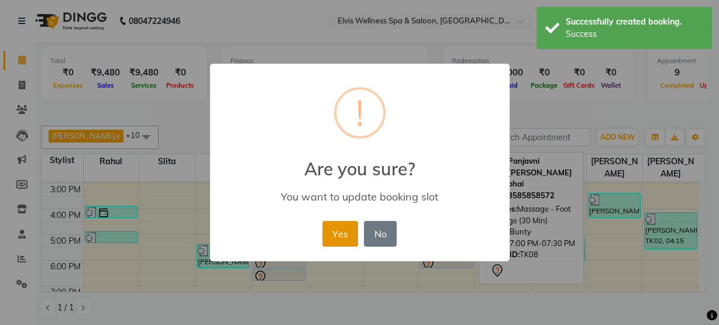
click at [348, 243] on button "Yes" at bounding box center [340, 234] width 36 height 26
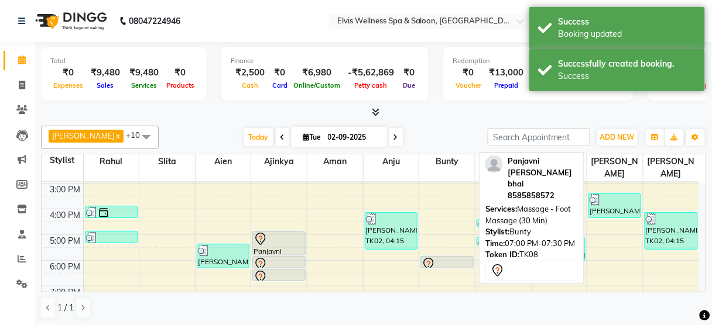
click at [451, 257] on div at bounding box center [446, 264] width 50 height 14
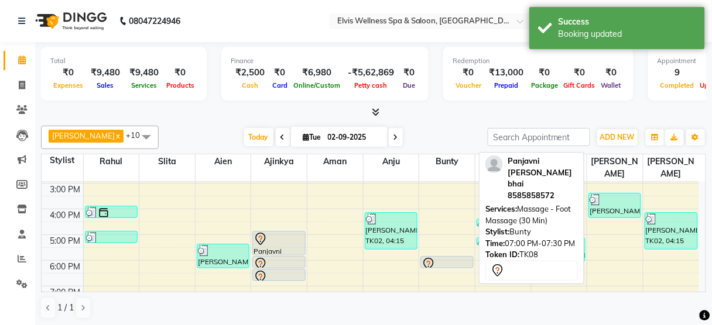
click at [451, 257] on div at bounding box center [446, 264] width 50 height 14
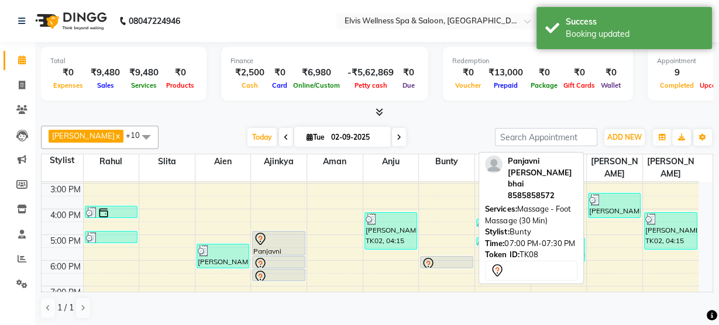
select select "7"
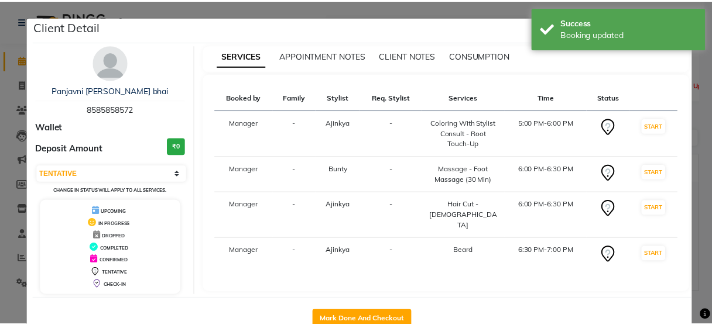
scroll to position [30, 0]
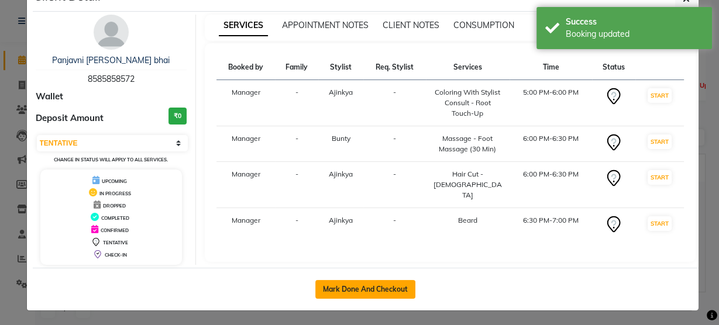
click at [362, 287] on button "Mark Done And Checkout" at bounding box center [365, 289] width 100 height 19
select select "5733"
select select "service"
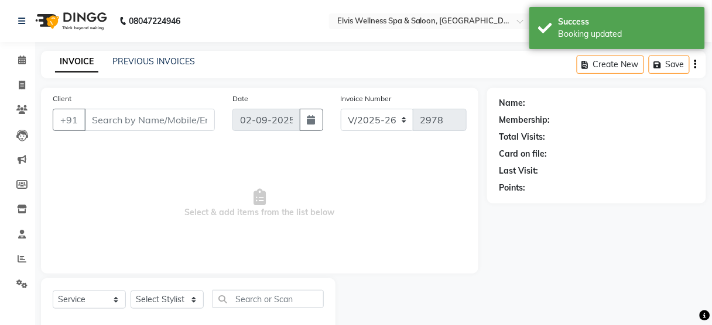
type input "8585858572"
select select "89115"
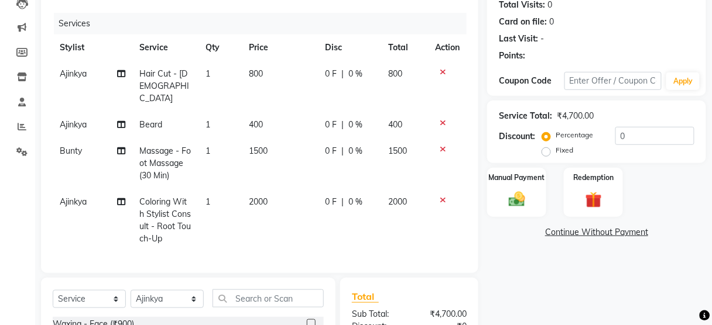
scroll to position [136, 0]
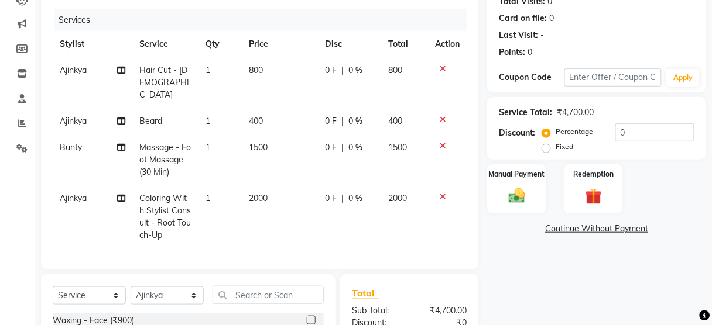
click at [253, 193] on span "2000" at bounding box center [258, 198] width 19 height 11
select select "89115"
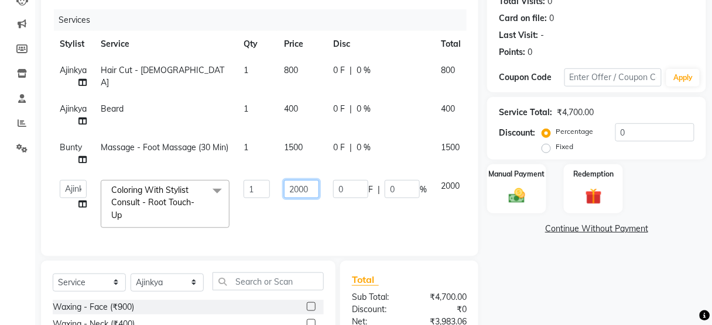
click at [300, 191] on input "2000" at bounding box center [301, 189] width 35 height 18
type input "2500"
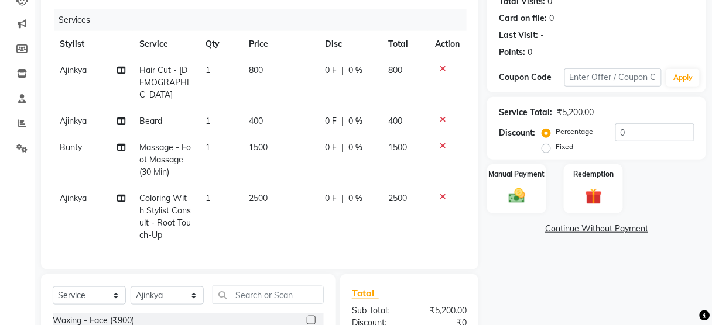
click at [294, 218] on td "2500" at bounding box center [280, 216] width 76 height 63
select select "89115"
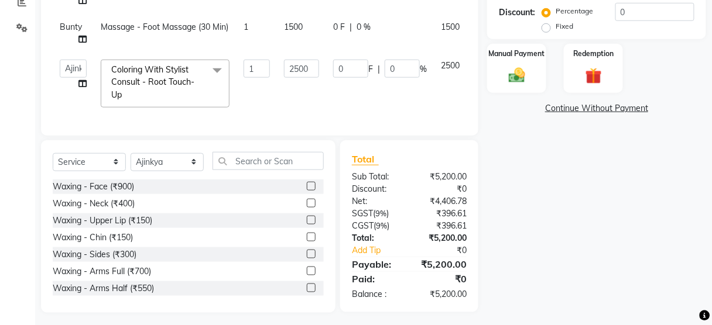
scroll to position [206, 0]
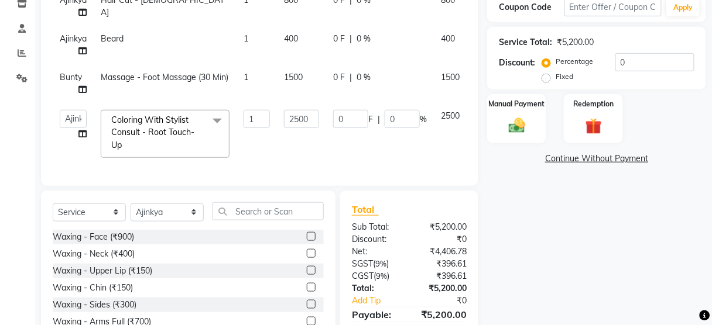
click at [555, 77] on label "Fixed" at bounding box center [564, 76] width 18 height 11
click at [547, 77] on input "Fixed" at bounding box center [548, 77] width 8 height 8
radio input "true"
click at [615, 65] on input "0" at bounding box center [654, 62] width 79 height 18
type input "20"
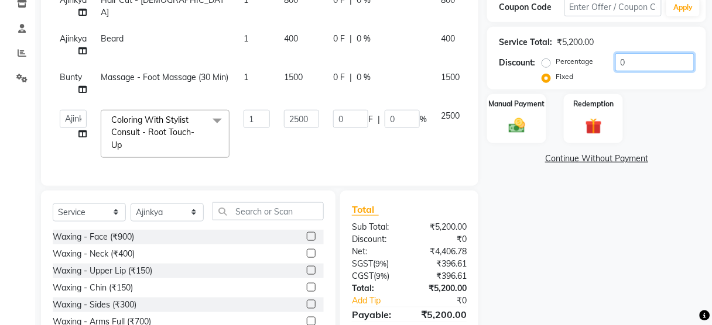
type input "9.62"
type input "0.38"
type input "200"
type input "96.15"
type input "3.85"
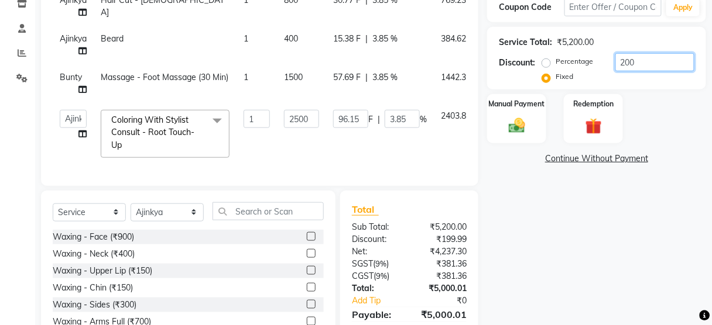
type input "200"
click at [604, 77] on div "Percentage Fixed" at bounding box center [579, 69] width 70 height 30
click at [501, 118] on div "Manual Payment" at bounding box center [516, 118] width 61 height 51
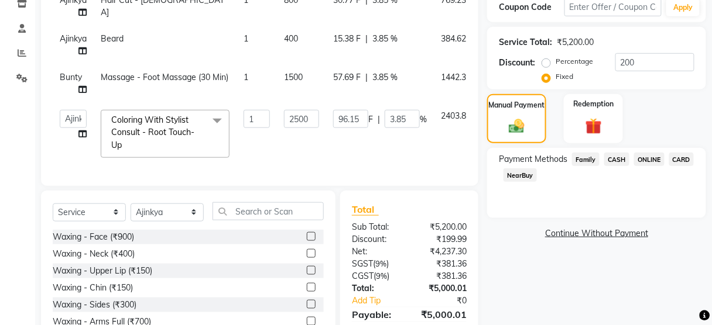
click at [680, 158] on span "CARD" at bounding box center [681, 159] width 25 height 13
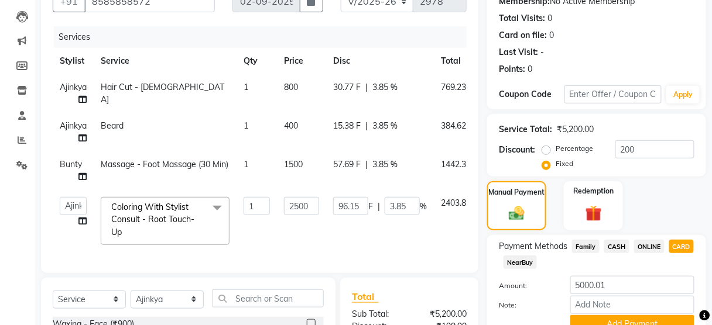
scroll to position [111, 0]
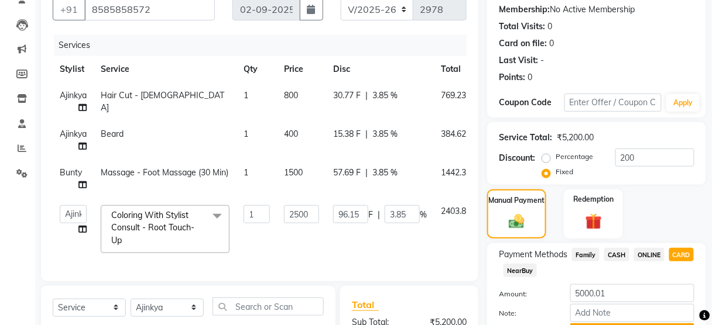
click at [465, 95] on span "769.23" at bounding box center [453, 95] width 25 height 11
select select "89115"
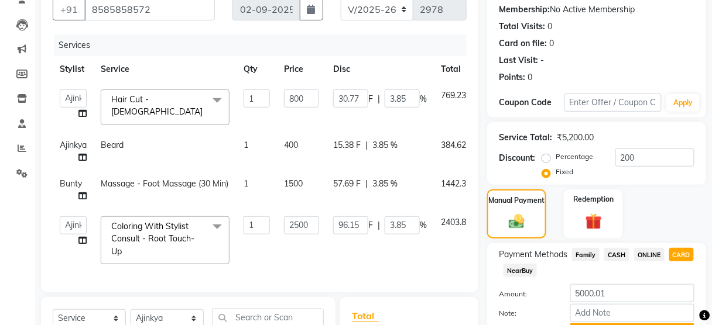
click at [465, 95] on span "769.23" at bounding box center [453, 95] width 25 height 11
click at [358, 98] on input "30.77" at bounding box center [350, 99] width 35 height 18
click at [358, 97] on input "30.77" at bounding box center [350, 99] width 35 height 18
type input "30.78"
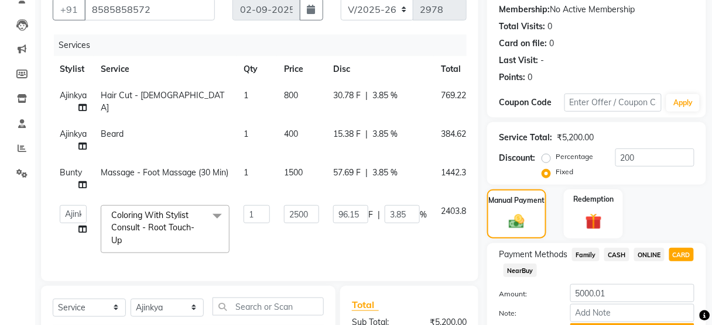
click at [358, 114] on td "30.78 F | 3.85 %" at bounding box center [380, 102] width 108 height 39
select select "89115"
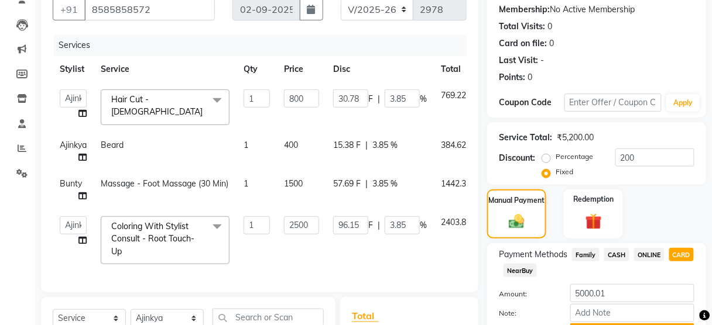
click at [673, 221] on div "Manual Payment Redemption" at bounding box center [596, 215] width 236 height 50
click at [602, 176] on div "Percentage Fixed" at bounding box center [579, 165] width 70 height 30
click at [635, 159] on input "200" at bounding box center [654, 158] width 79 height 18
type input "30.77"
type input "200.01"
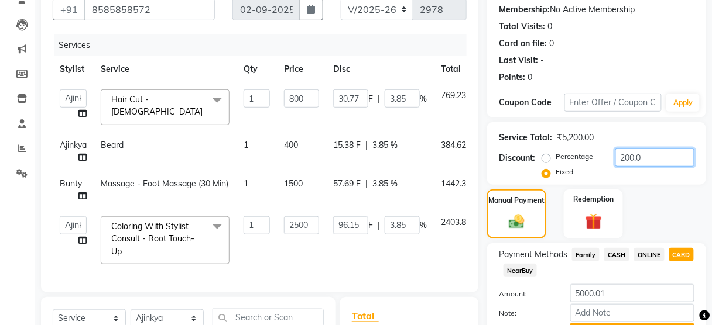
type input "96.16"
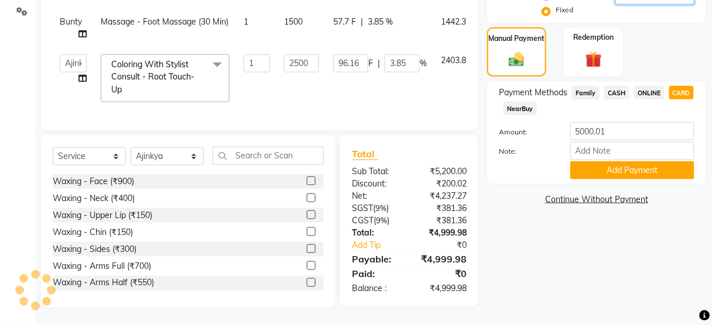
scroll to position [142, 0]
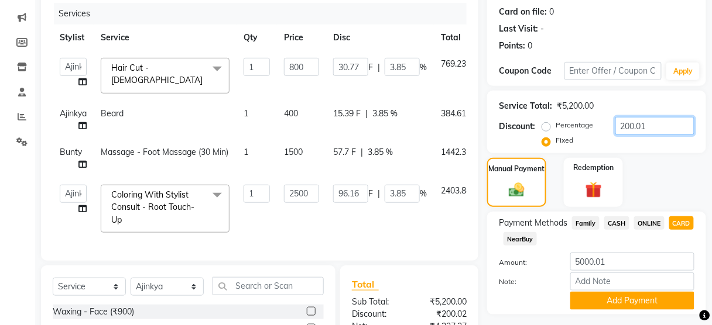
type input "200.0"
type input "96.15"
type input "200"
click at [644, 148] on div "Service Total: ₹5,200.00 Discount: Percentage Fixed 200" at bounding box center [596, 122] width 219 height 63
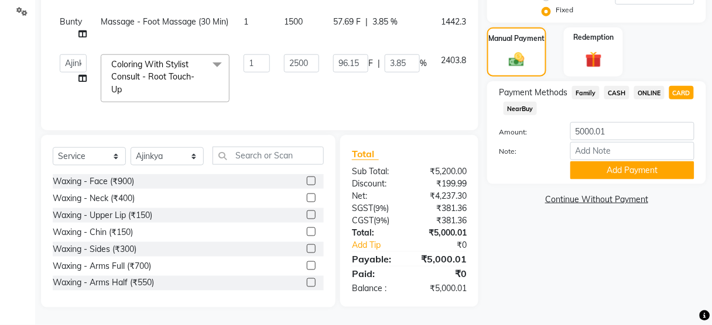
scroll to position [164, 0]
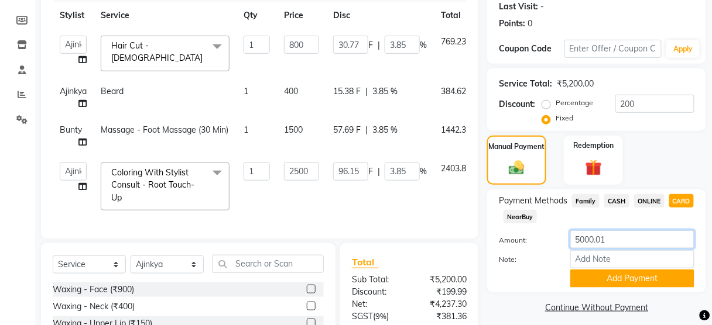
click at [609, 239] on input "5000.01" at bounding box center [632, 240] width 124 height 18
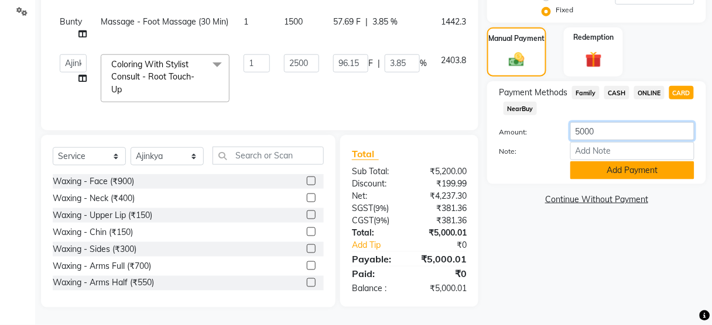
type input "5000"
click at [634, 169] on button "Add Payment" at bounding box center [632, 170] width 124 height 18
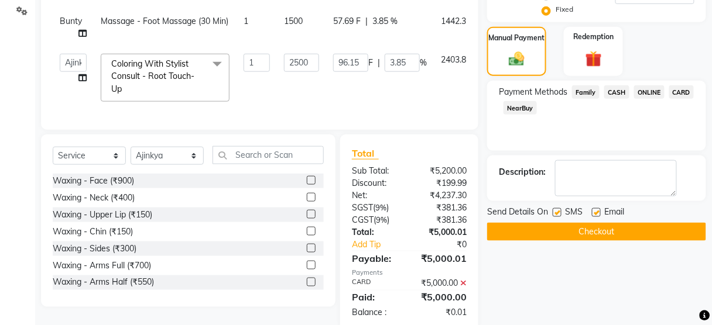
scroll to position [309, 0]
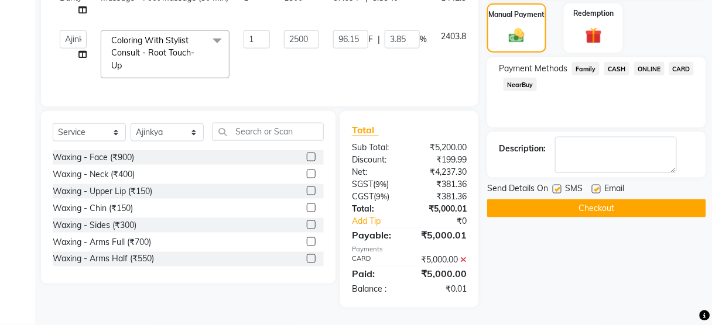
click at [555, 185] on label at bounding box center [556, 189] width 9 height 9
click at [555, 186] on input "checkbox" at bounding box center [556, 190] width 8 height 8
checkbox input "false"
click at [545, 200] on button "Checkout" at bounding box center [596, 209] width 219 height 18
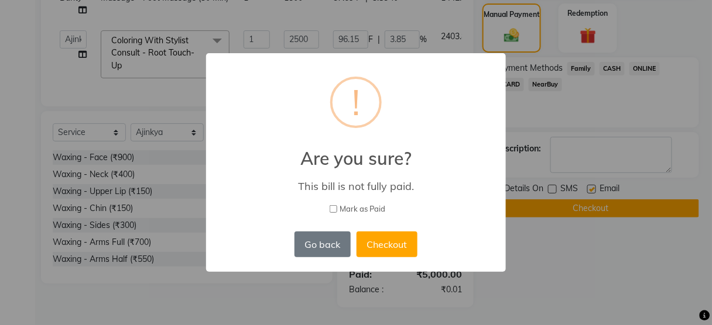
scroll to position [297, 0]
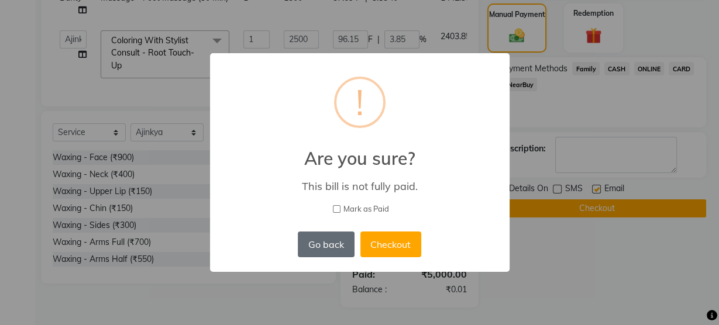
click at [322, 236] on button "Go back" at bounding box center [326, 245] width 56 height 26
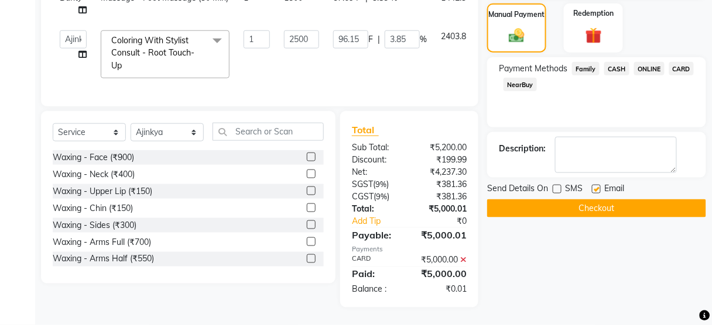
click at [461, 264] on icon at bounding box center [463, 260] width 6 height 8
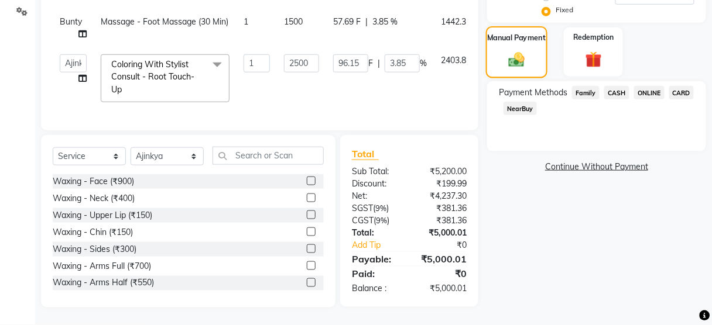
scroll to position [90, 0]
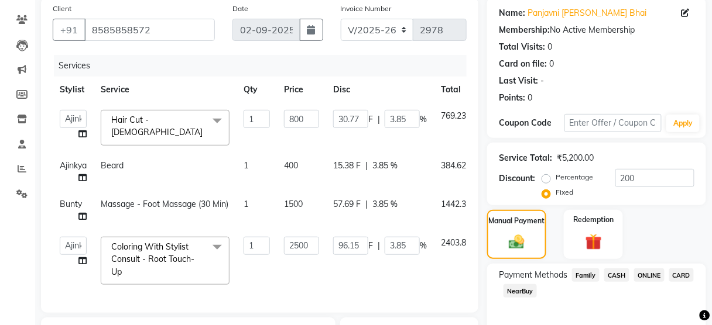
click at [679, 273] on span "CARD" at bounding box center [681, 275] width 25 height 13
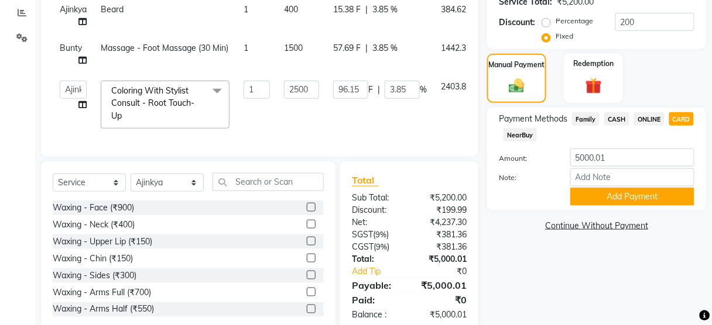
scroll to position [273, 0]
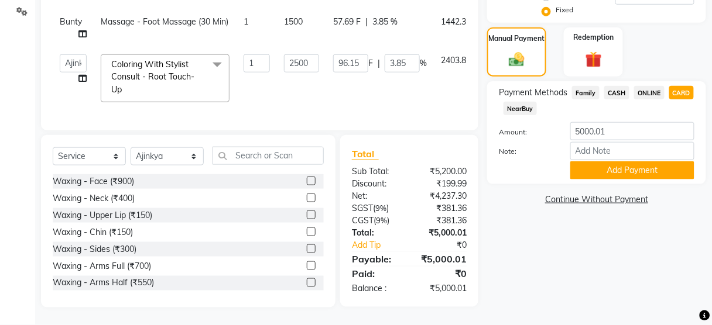
click at [640, 207] on div "Name: Panjavni [PERSON_NAME] Bhai Membership: No Active Membership Total Visits…" at bounding box center [601, 61] width 228 height 493
click at [627, 170] on button "Add Payment" at bounding box center [632, 170] width 124 height 18
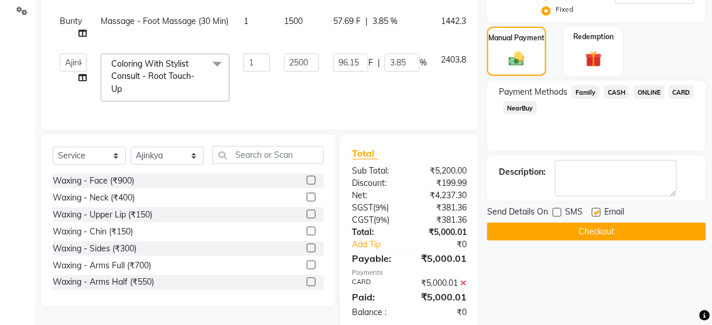
click at [555, 227] on button "Checkout" at bounding box center [596, 232] width 219 height 18
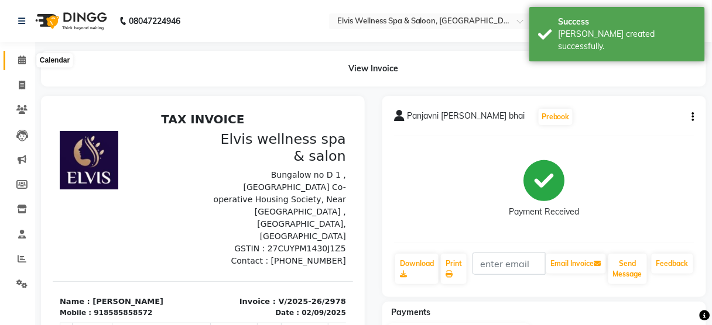
click at [20, 63] on icon at bounding box center [22, 60] width 8 height 9
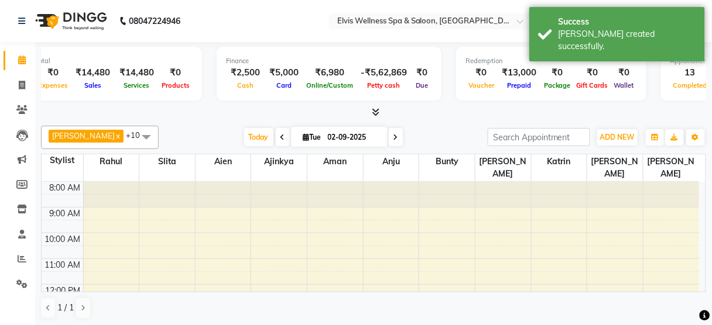
scroll to position [0, 19]
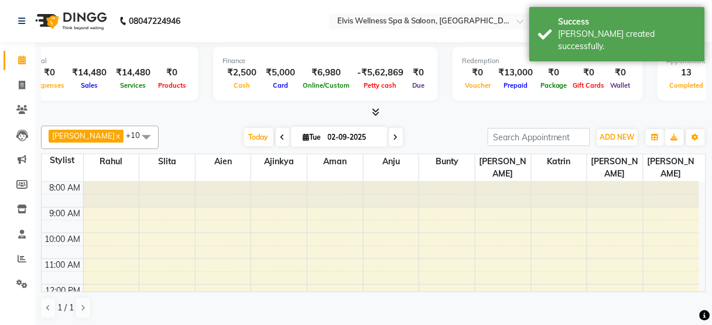
click at [135, 126] on span at bounding box center [146, 137] width 23 height 22
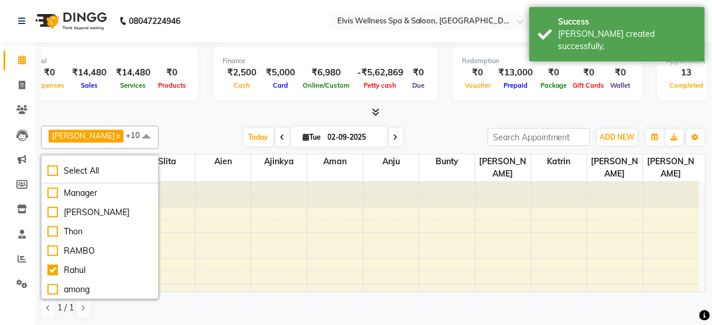
click at [80, 114] on div at bounding box center [373, 112] width 665 height 12
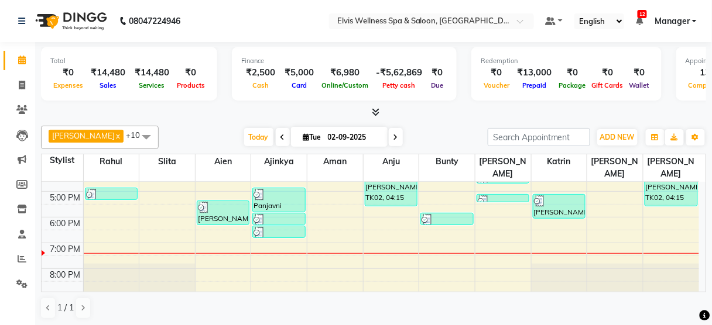
scroll to position [231, 0]
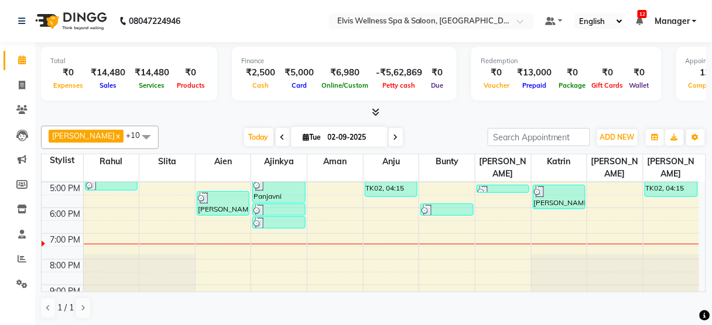
click at [491, 185] on div "8:00 AM 9:00 AM 10:00 AM 11:00 AM 12:00 PM 1:00 PM 2:00 PM 3:00 PM 4:00 PM 5:00…" at bounding box center [370, 131] width 657 height 360
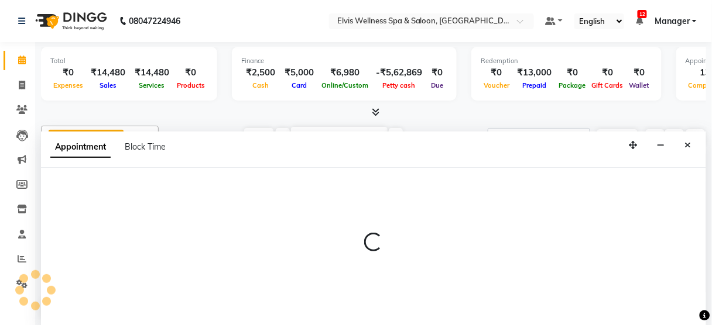
select select "58922"
select select "1050"
select select "tentative"
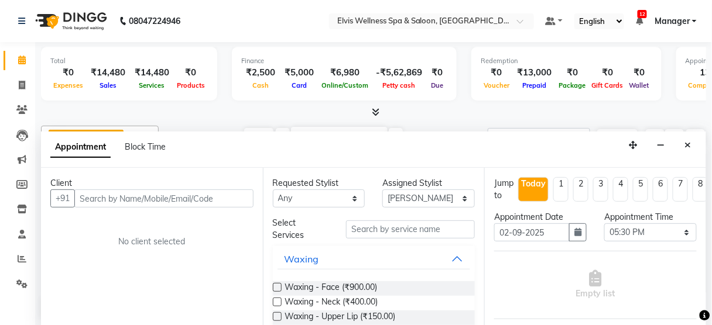
click at [91, 201] on input "text" at bounding box center [163, 199] width 179 height 18
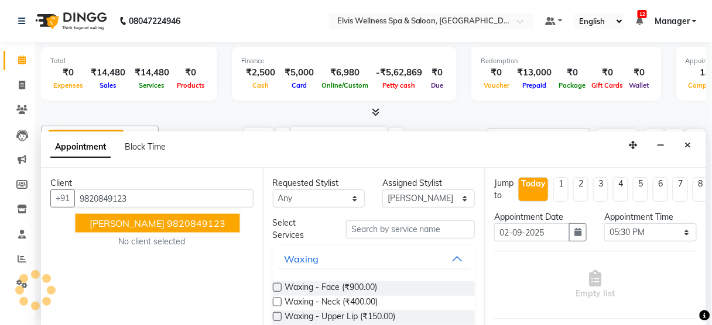
click at [103, 226] on span "[PERSON_NAME]" at bounding box center [127, 224] width 75 height 12
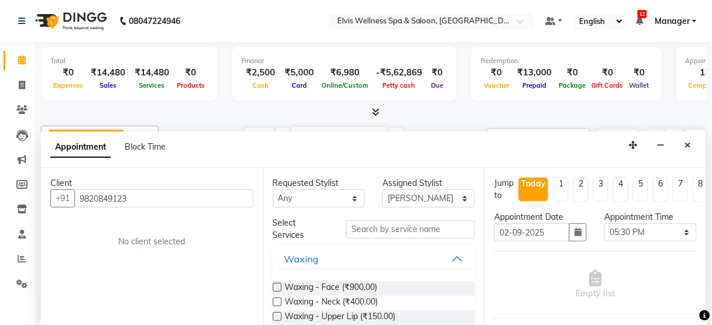
click at [142, 202] on input "9820849123" at bounding box center [163, 199] width 179 height 18
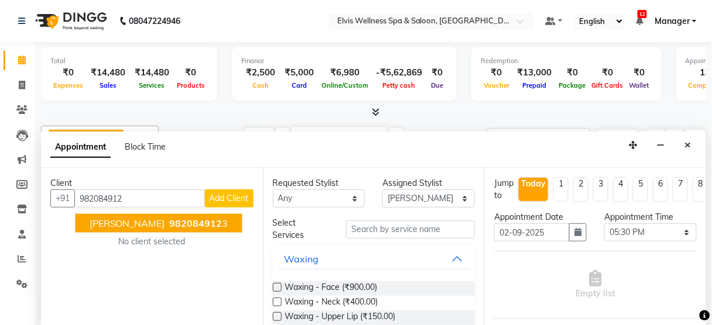
click at [170, 218] on span "982084912" at bounding box center [196, 224] width 53 height 12
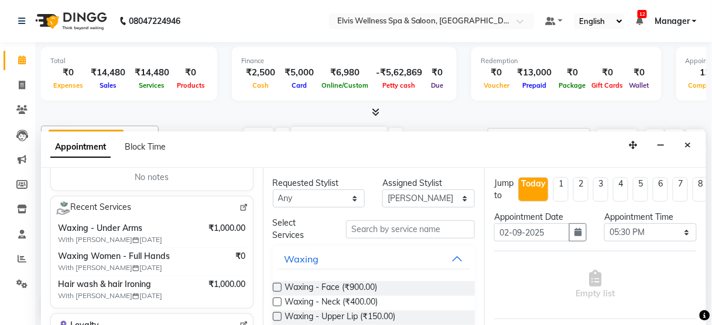
scroll to position [220, 0]
type input "9820849123"
click at [351, 229] on input "text" at bounding box center [410, 230] width 129 height 18
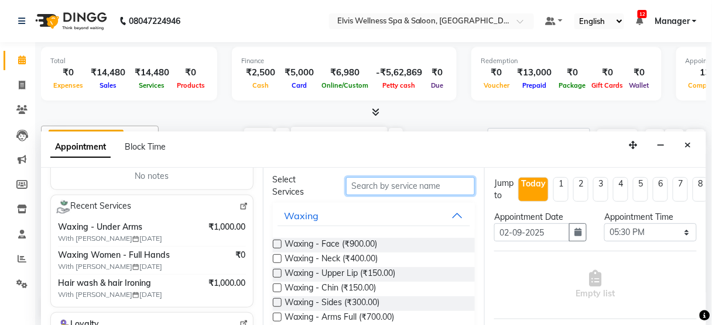
scroll to position [42, 0]
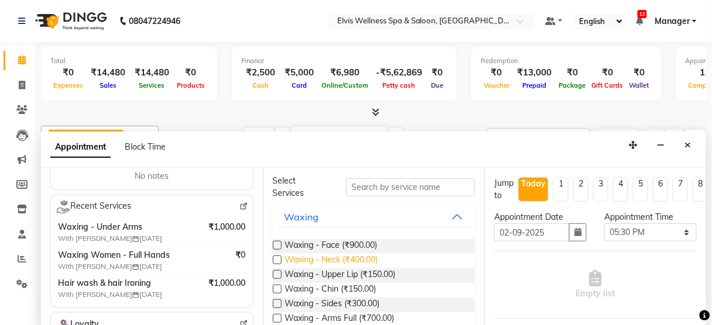
click at [350, 255] on span "Waxing - Neck (₹400.00)" at bounding box center [331, 261] width 93 height 15
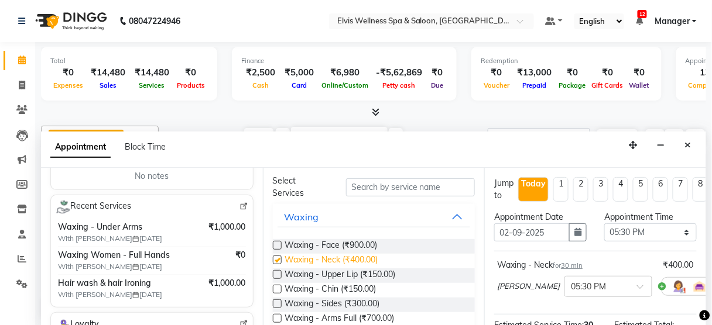
checkbox input "false"
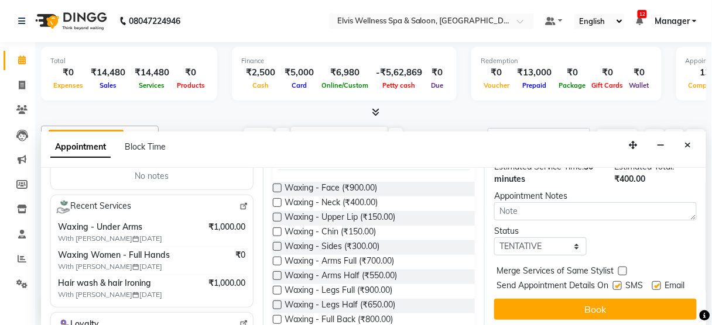
scroll to position [161, 0]
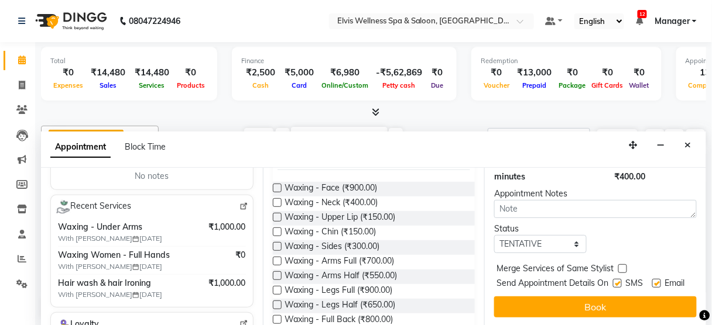
click at [613, 281] on label at bounding box center [617, 283] width 9 height 9
click at [613, 281] on input "checkbox" at bounding box center [617, 285] width 8 height 8
checkbox input "false"
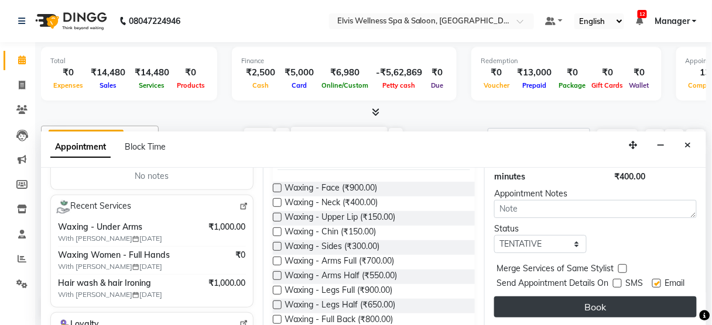
click at [604, 298] on button "Book" at bounding box center [595, 307] width 202 height 21
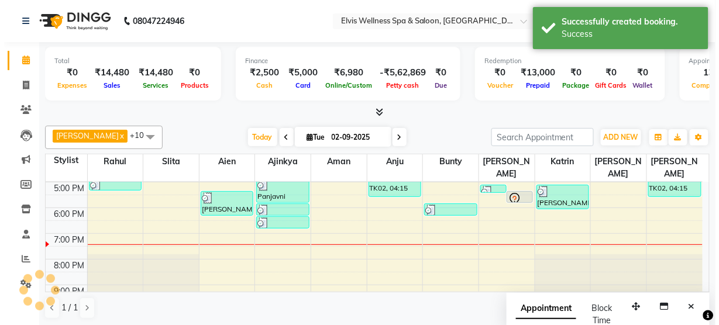
scroll to position [0, 0]
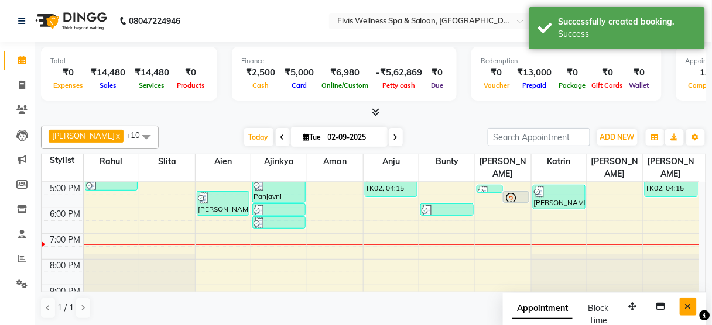
click at [692, 305] on button "Close" at bounding box center [687, 307] width 17 height 18
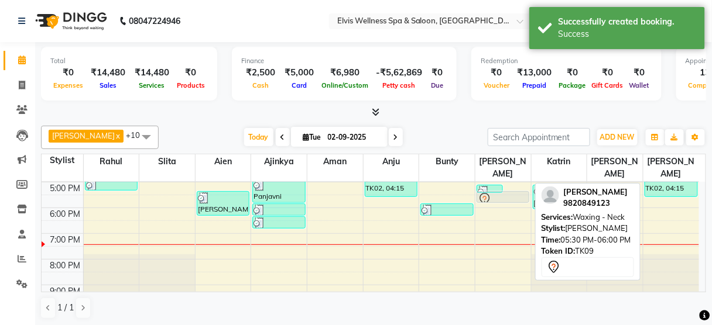
drag, startPoint x: 506, startPoint y: 184, endPoint x: 498, endPoint y: 189, distance: 9.7
click at [498, 189] on div "[PERSON_NAME], TK07, 05:15 PM-05:30 PM, Threading - Eye Brows [PERSON_NAME], TK…" at bounding box center [503, 131] width 56 height 360
drag, startPoint x: 513, startPoint y: 184, endPoint x: 510, endPoint y: 191, distance: 7.4
click at [510, 191] on div "[PERSON_NAME], TK07, 05:15 PM-05:30 PM, Threading - Eye Brows [PERSON_NAME], TK…" at bounding box center [503, 131] width 56 height 360
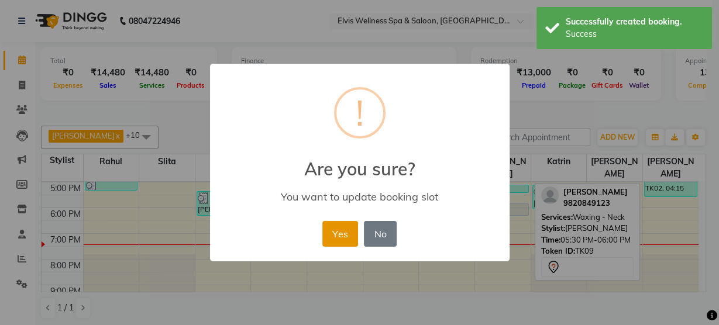
click at [344, 221] on button "Yes" at bounding box center [340, 234] width 36 height 26
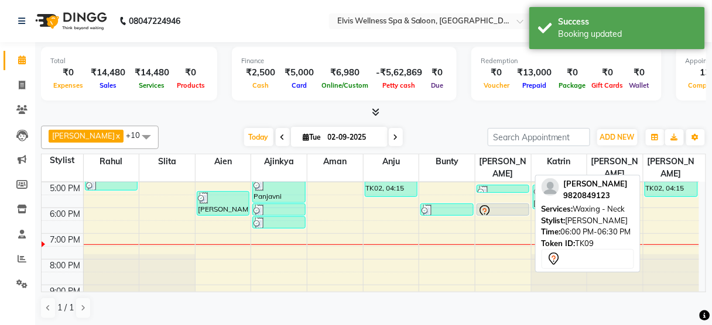
click at [503, 213] on div at bounding box center [502, 215] width 51 height 5
click at [503, 205] on div at bounding box center [502, 212] width 50 height 14
select select "7"
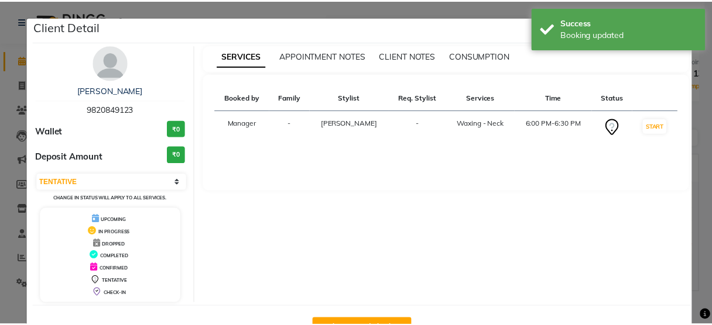
scroll to position [38, 0]
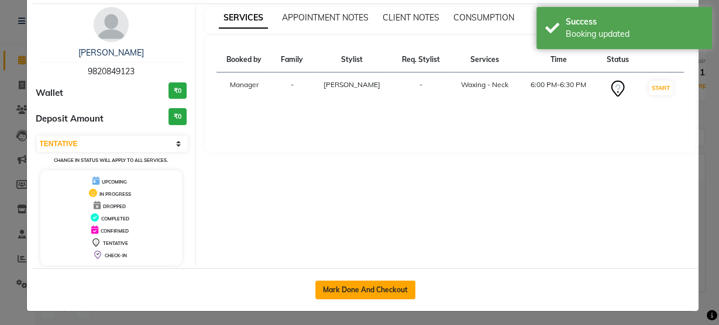
click at [365, 283] on button "Mark Done And Checkout" at bounding box center [365, 290] width 100 height 19
select select "5733"
select select "service"
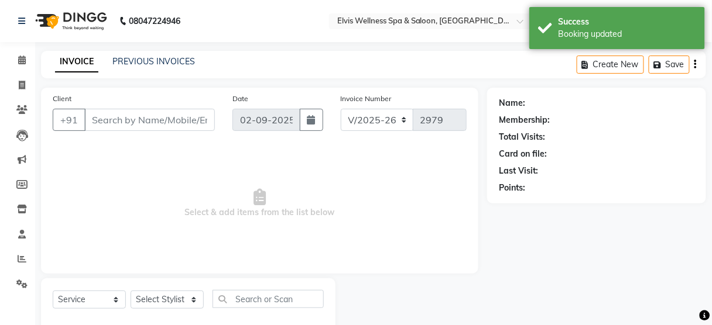
type input "9820849123"
select select "58922"
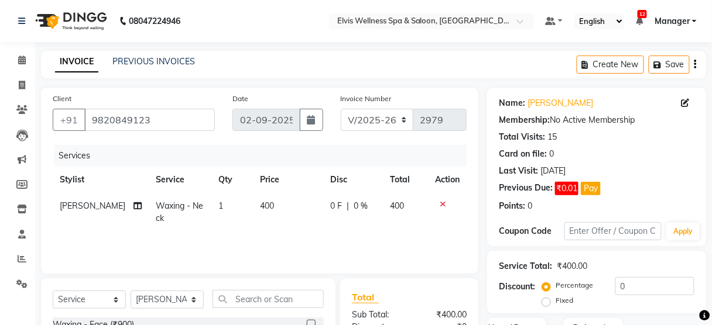
scroll to position [142, 0]
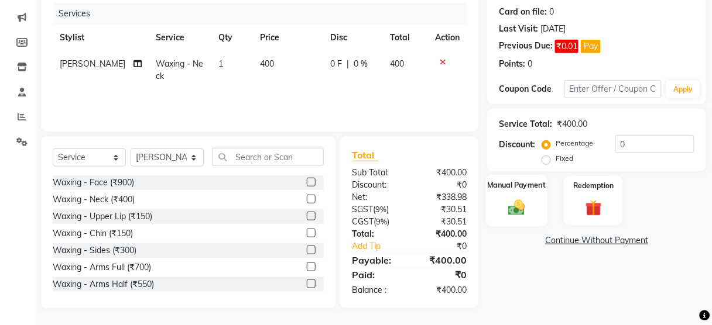
click at [506, 201] on img at bounding box center [517, 208] width 28 height 20
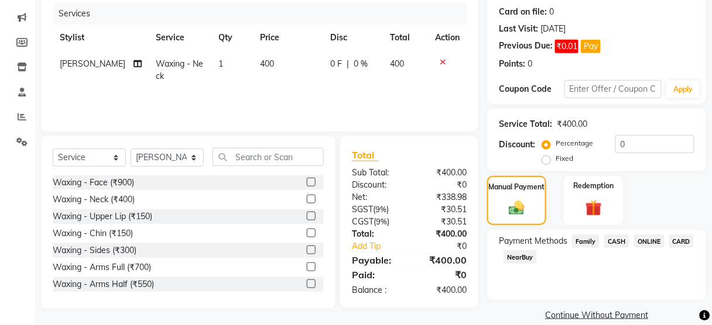
click at [618, 247] on span "CASH" at bounding box center [616, 241] width 25 height 13
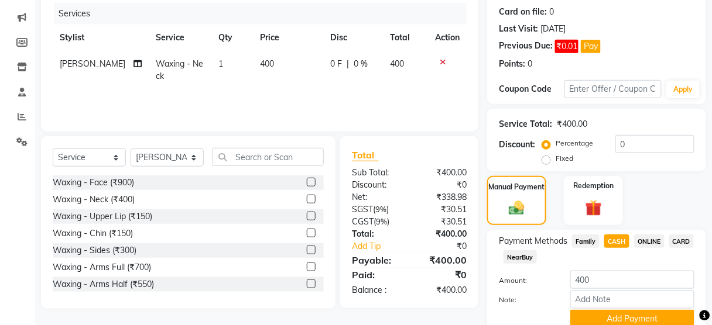
click at [618, 247] on span "CASH" at bounding box center [616, 241] width 25 height 13
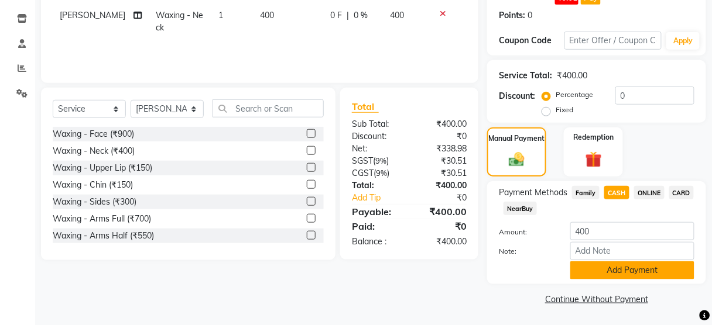
click at [621, 267] on button "Add Payment" at bounding box center [632, 271] width 124 height 18
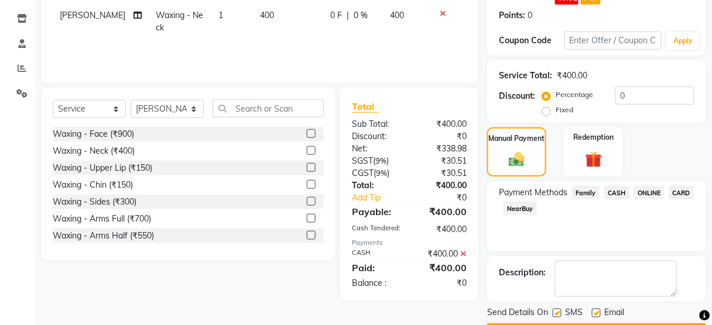
scroll to position [224, 0]
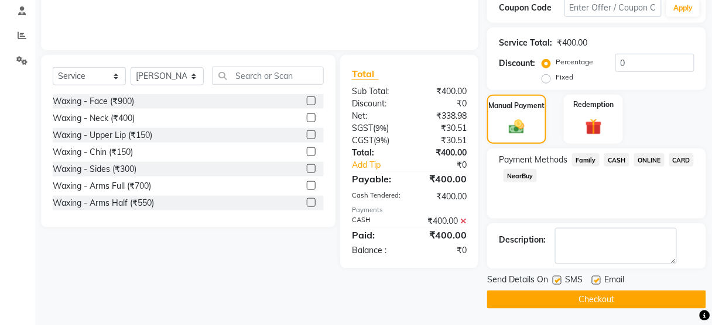
click at [557, 280] on label at bounding box center [556, 280] width 9 height 9
click at [557, 280] on input "checkbox" at bounding box center [556, 281] width 8 height 8
checkbox input "false"
click at [564, 307] on button "Checkout" at bounding box center [596, 300] width 219 height 18
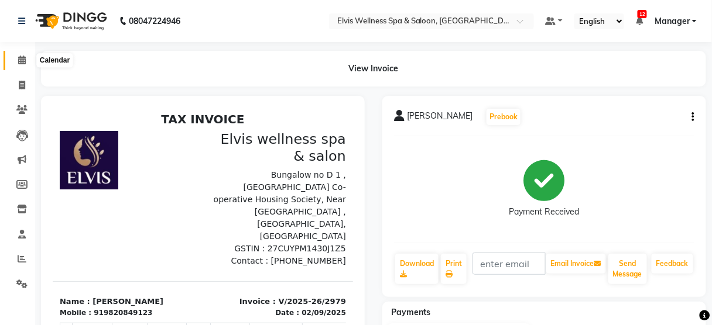
click at [25, 57] on icon at bounding box center [22, 60] width 8 height 9
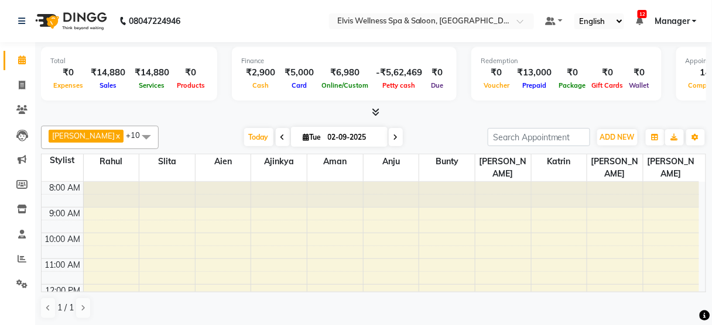
click at [163, 116] on div at bounding box center [373, 112] width 665 height 12
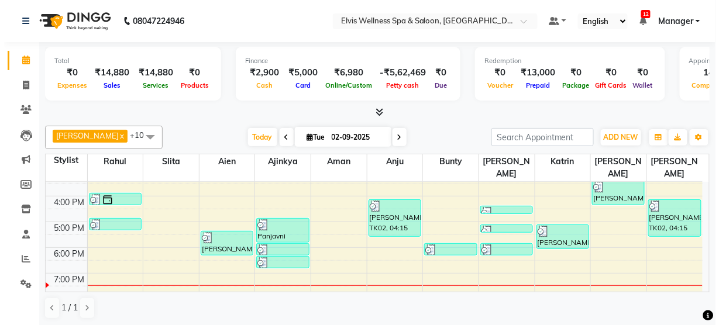
scroll to position [191, 0]
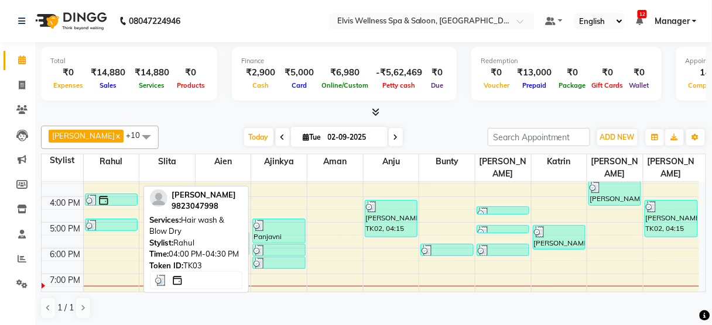
click at [117, 195] on div at bounding box center [111, 201] width 50 height 12
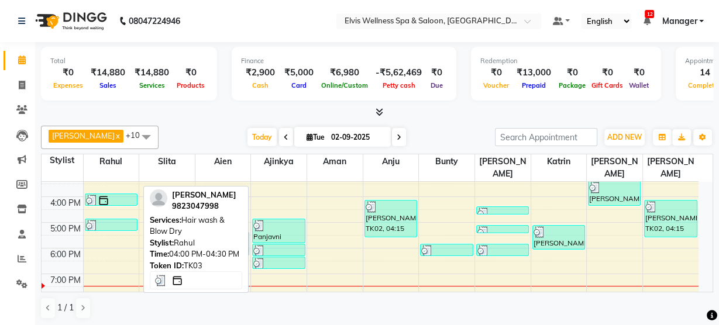
select select "3"
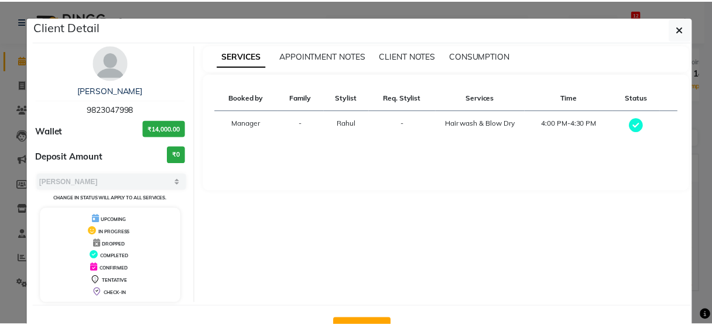
scroll to position [38, 0]
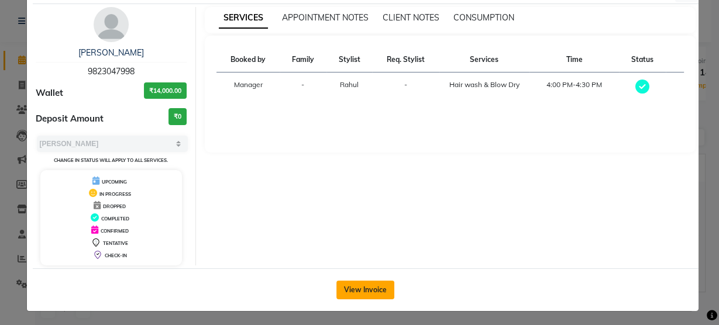
click at [359, 281] on button "View Invoice" at bounding box center [365, 290] width 58 height 19
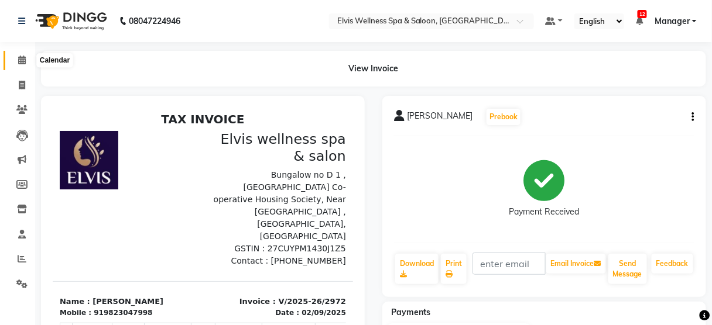
click at [20, 57] on icon at bounding box center [22, 60] width 8 height 9
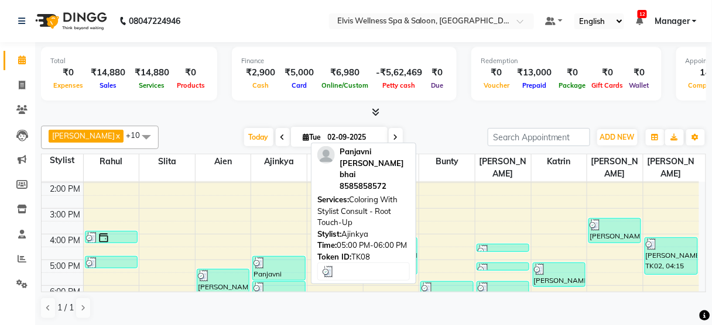
scroll to position [156, 0]
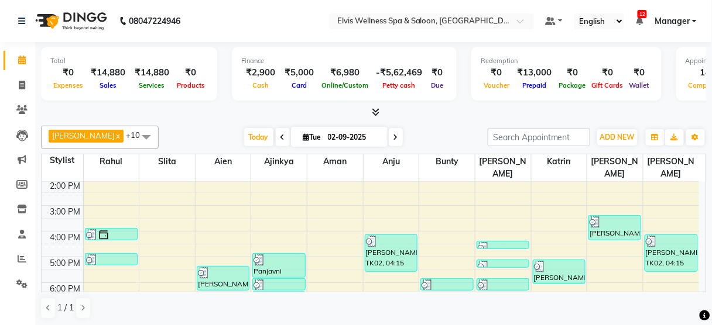
click at [376, 109] on icon at bounding box center [376, 112] width 8 height 9
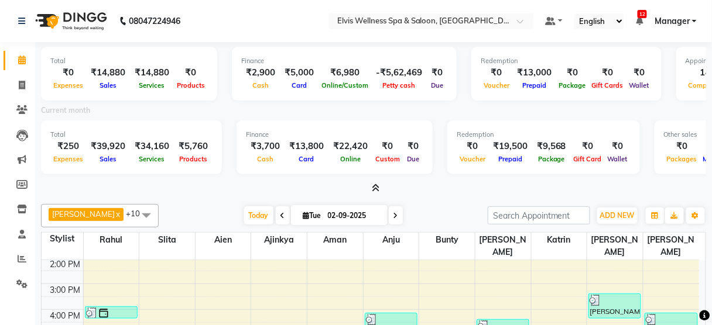
click at [373, 185] on icon at bounding box center [376, 188] width 8 height 9
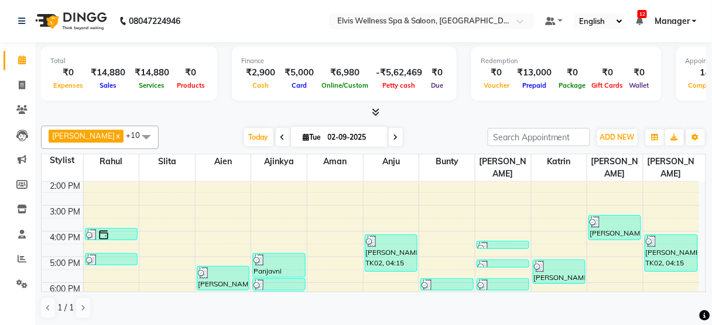
click at [642, 19] on icon at bounding box center [638, 21] width 7 height 8
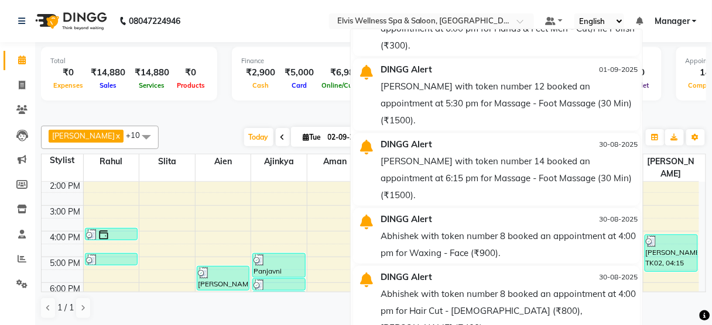
scroll to position [0, 0]
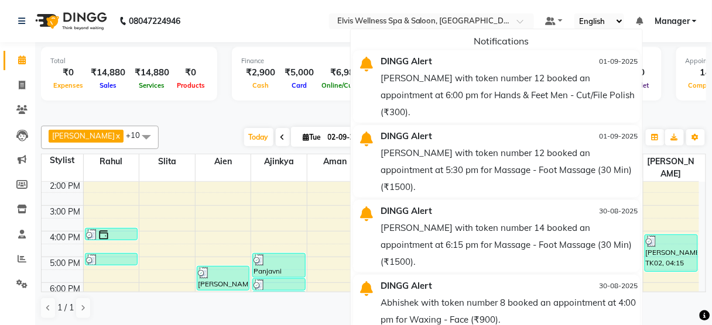
click at [641, 18] on icon at bounding box center [638, 21] width 7 height 8
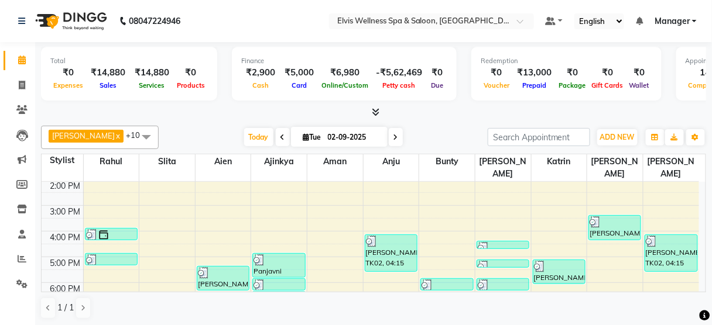
click at [135, 138] on span at bounding box center [146, 137] width 23 height 22
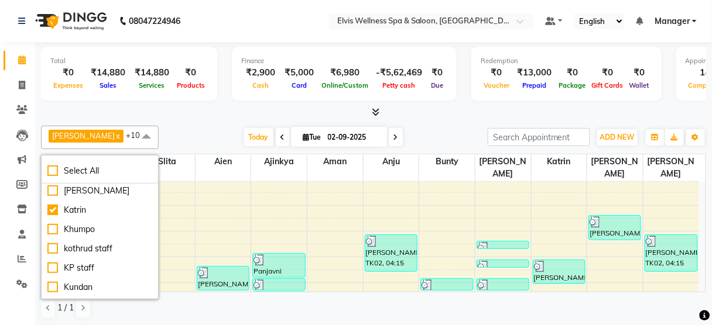
scroll to position [441, 0]
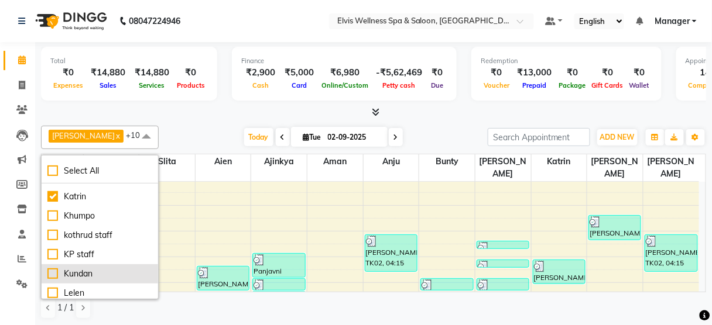
click at [66, 273] on div "Kundan" at bounding box center [99, 274] width 105 height 12
checkbox input "true"
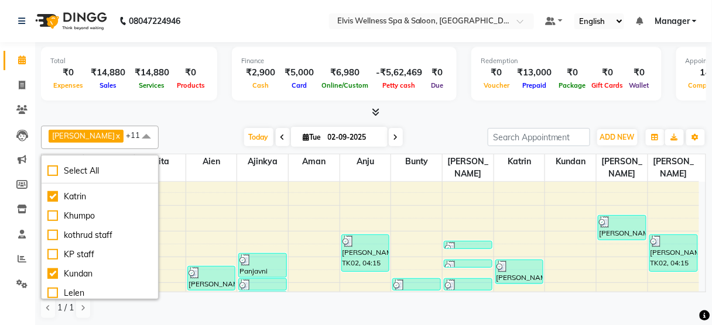
scroll to position [231, 0]
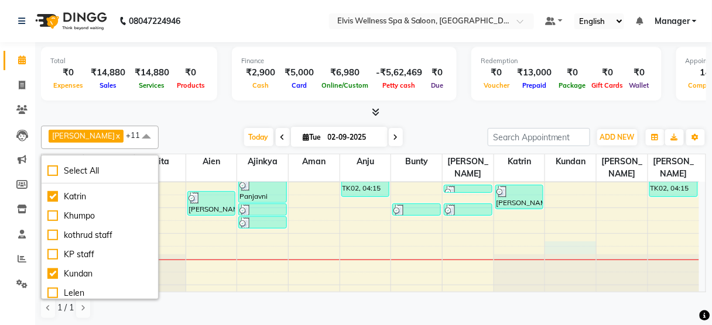
click at [564, 233] on div "8:00 AM 9:00 AM 10:00 AM 11:00 AM 12:00 PM 1:00 PM 2:00 PM 3:00 PM 4:00 PM 5:00…" at bounding box center [370, 131] width 657 height 360
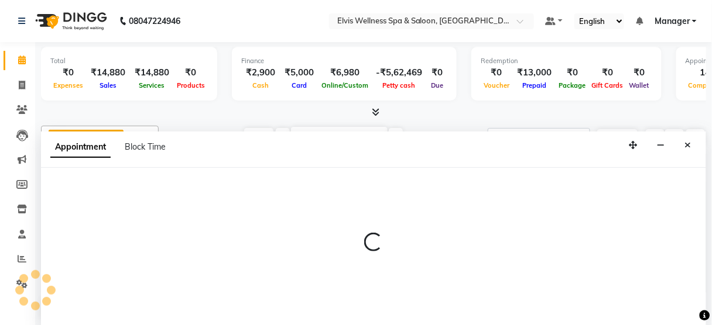
select select "61557"
select select "tentative"
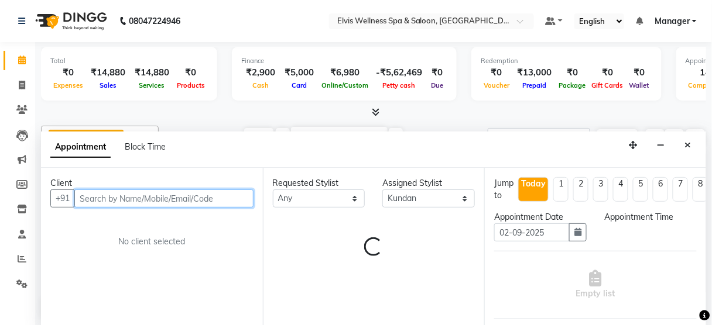
select select "1170"
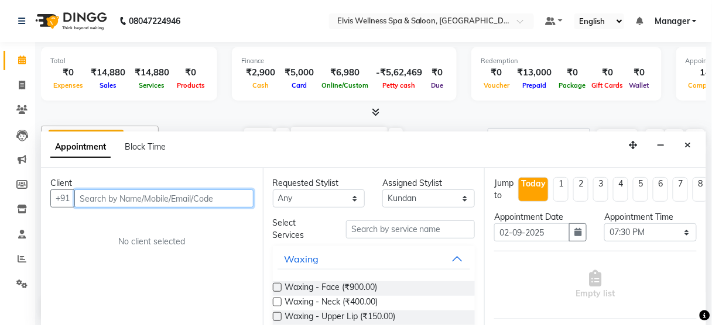
click at [138, 191] on input "text" at bounding box center [163, 199] width 179 height 18
paste input "9766469528"
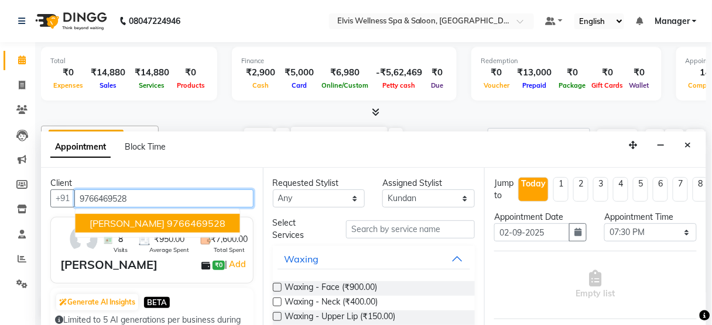
click at [167, 221] on ngb-highlight "9766469528" at bounding box center [196, 224] width 59 height 12
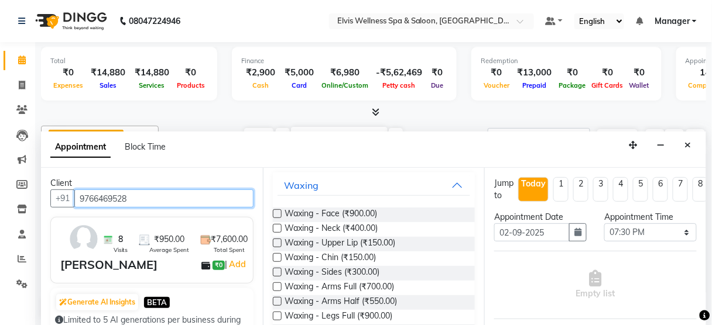
scroll to position [0, 0]
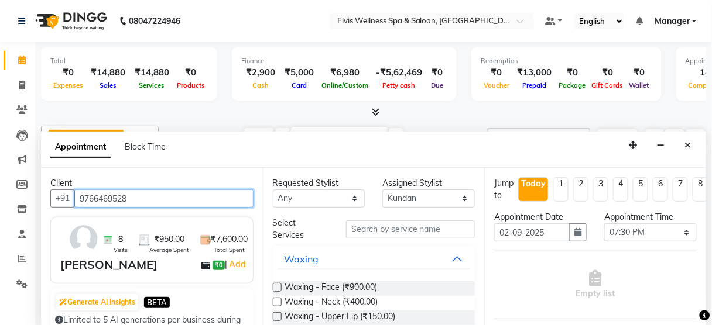
type input "9766469528"
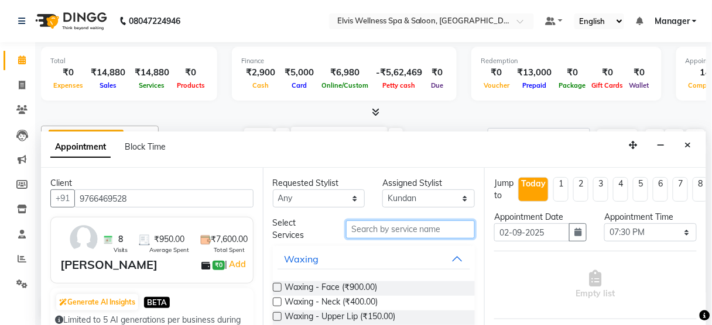
click at [388, 221] on input "text" at bounding box center [410, 230] width 129 height 18
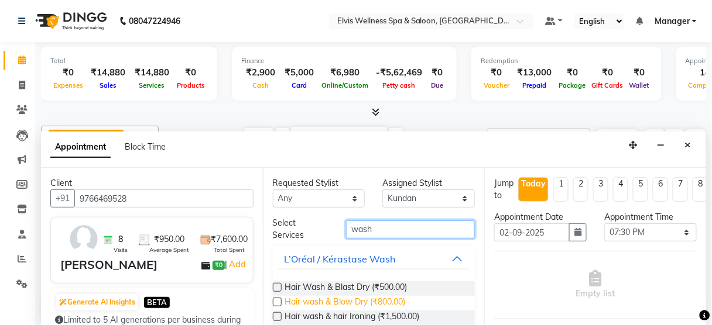
type input "wash"
click at [344, 300] on span "Hair wash & Blow Dry (₹800.00)" at bounding box center [345, 303] width 121 height 15
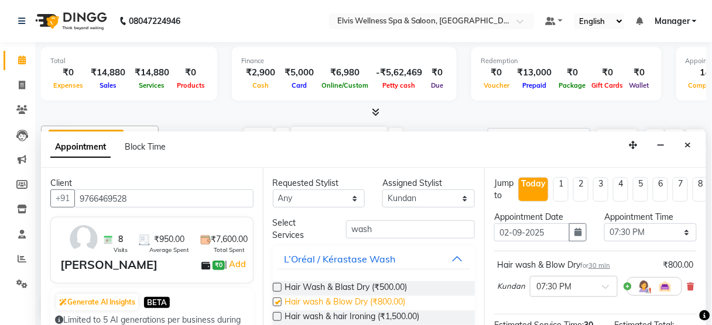
checkbox input "false"
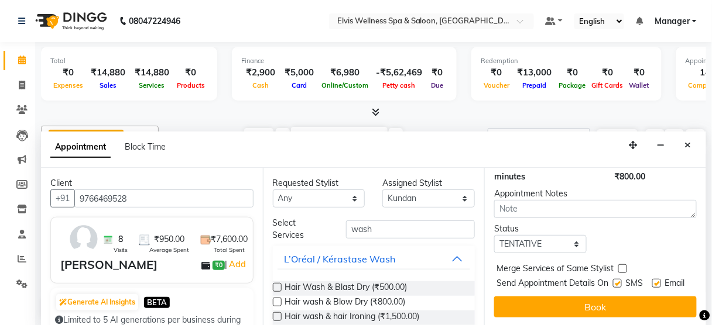
click at [613, 279] on label at bounding box center [617, 283] width 9 height 9
click at [613, 281] on input "checkbox" at bounding box center [617, 285] width 8 height 8
checkbox input "false"
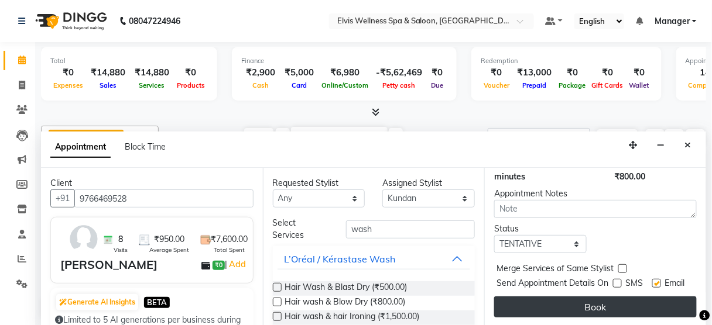
click at [573, 297] on button "Book" at bounding box center [595, 307] width 202 height 21
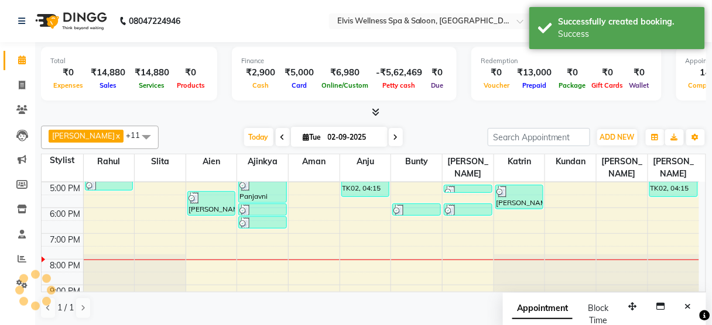
scroll to position [0, 0]
click at [686, 299] on button "Close" at bounding box center [687, 307] width 17 height 18
